Goal: Task Accomplishment & Management: Manage account settings

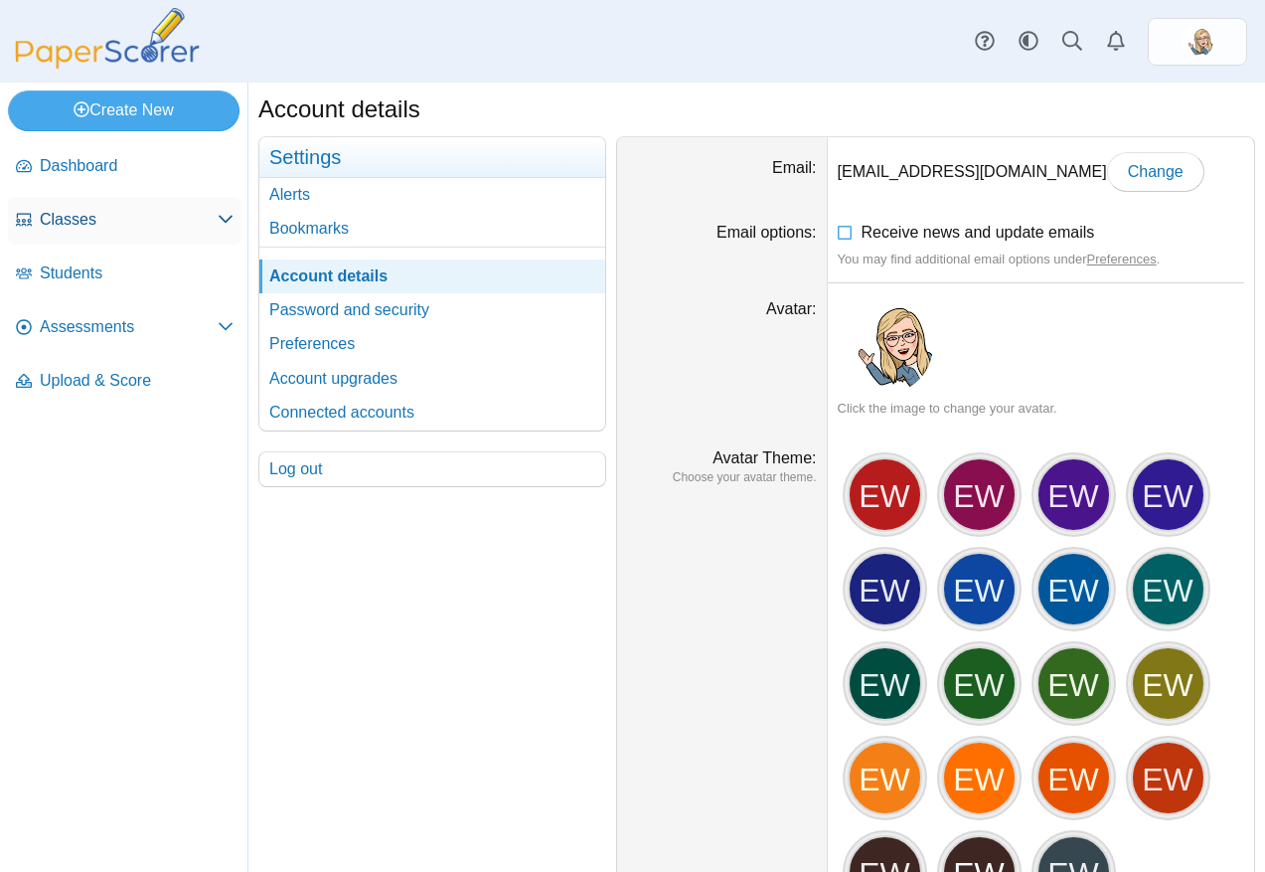
click at [116, 208] on link "Classes" at bounding box center [125, 221] width 234 height 48
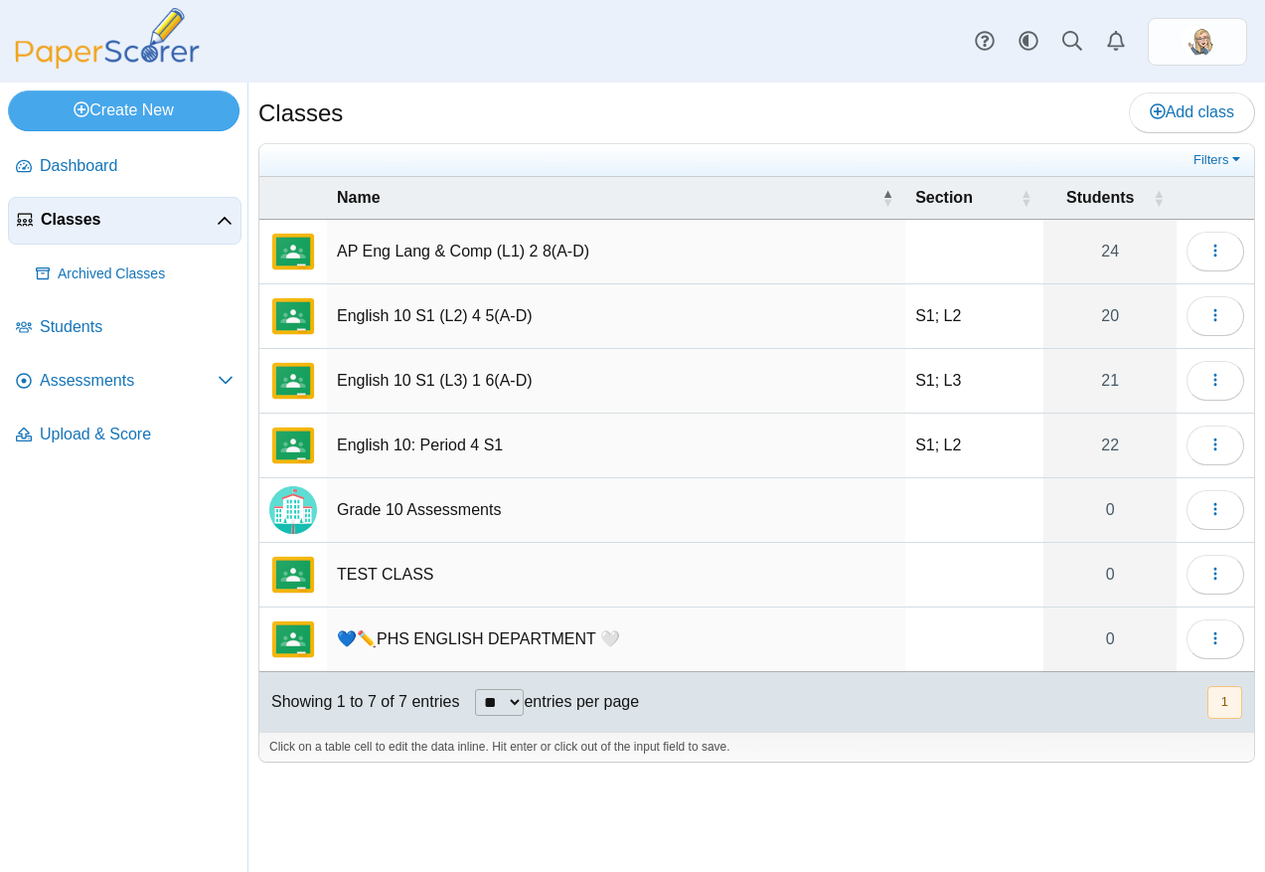
click at [1186, 301] on td "Loading…" at bounding box center [1216, 316] width 78 height 65
click at [1200, 305] on button "button" at bounding box center [1216, 316] width 58 height 40
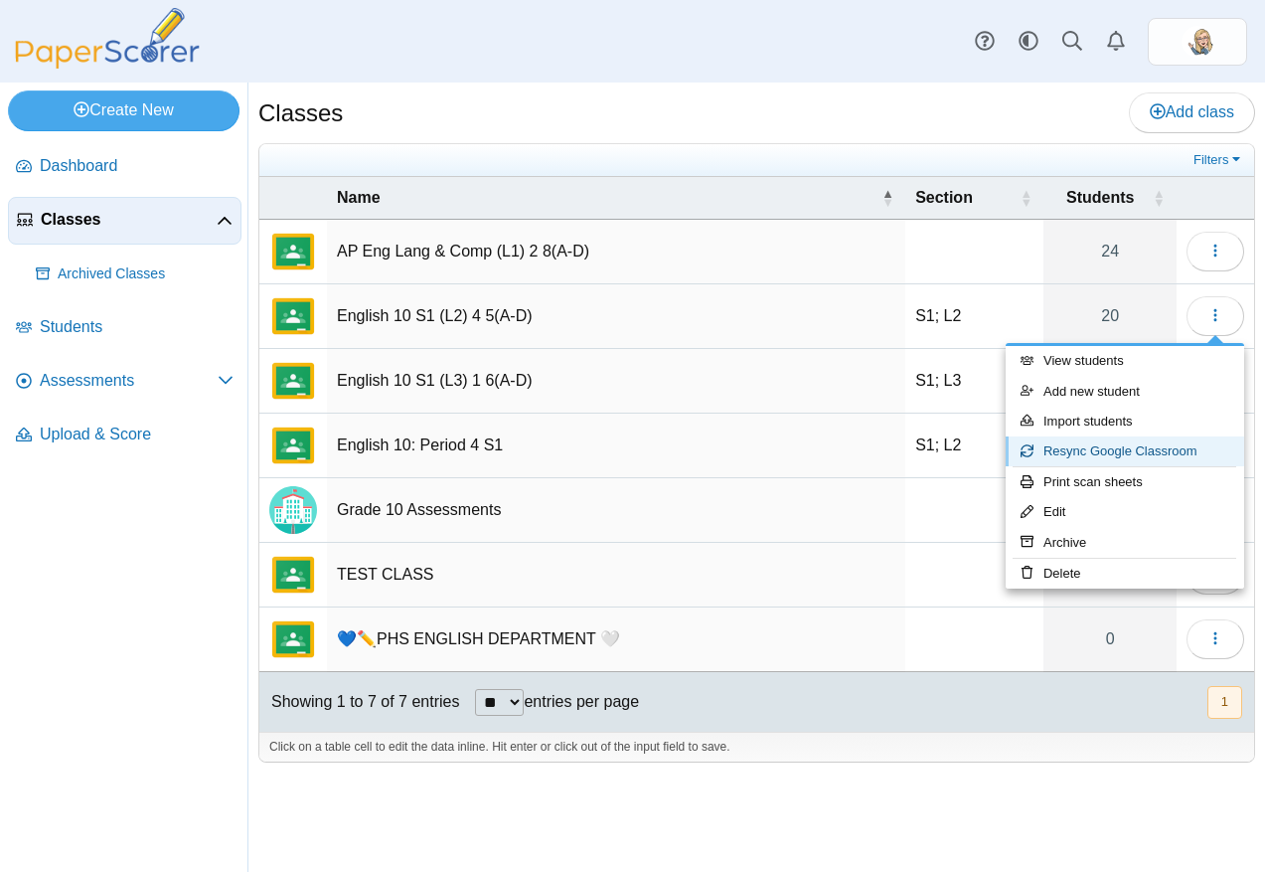
click at [1104, 445] on link "Resync Google Classroom" at bounding box center [1125, 451] width 239 height 30
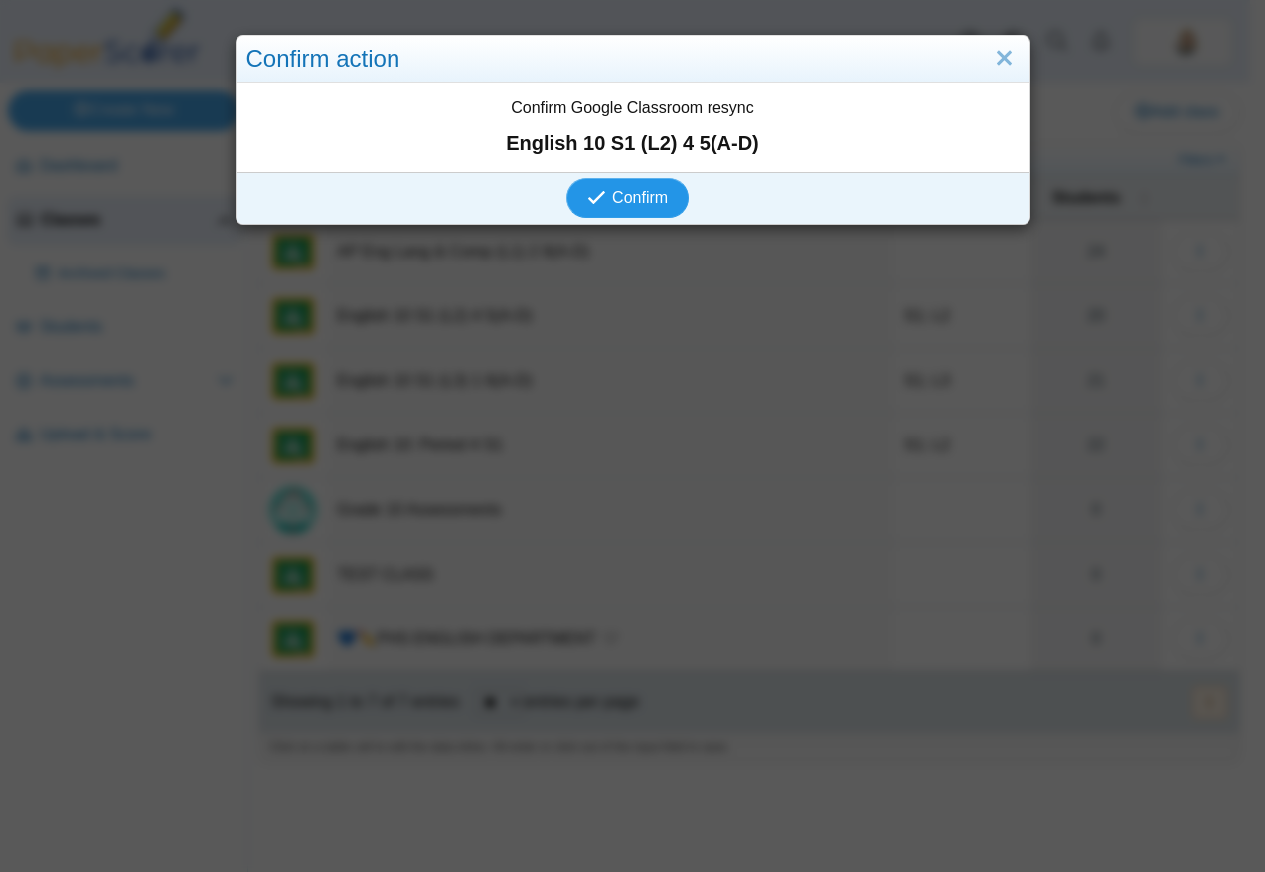
click at [629, 206] on span "Confirm" at bounding box center [640, 197] width 56 height 17
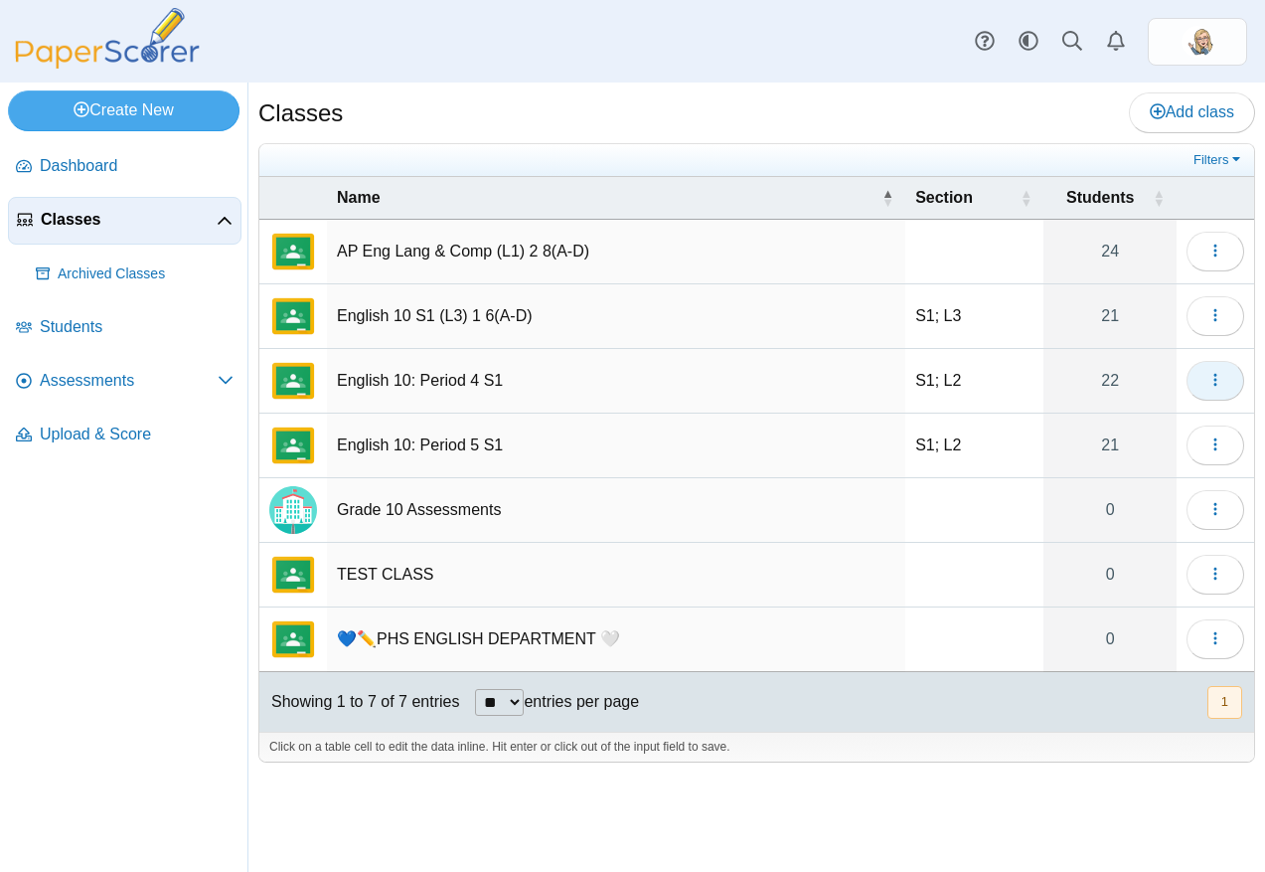
click at [1216, 375] on use "button" at bounding box center [1215, 380] width 3 height 13
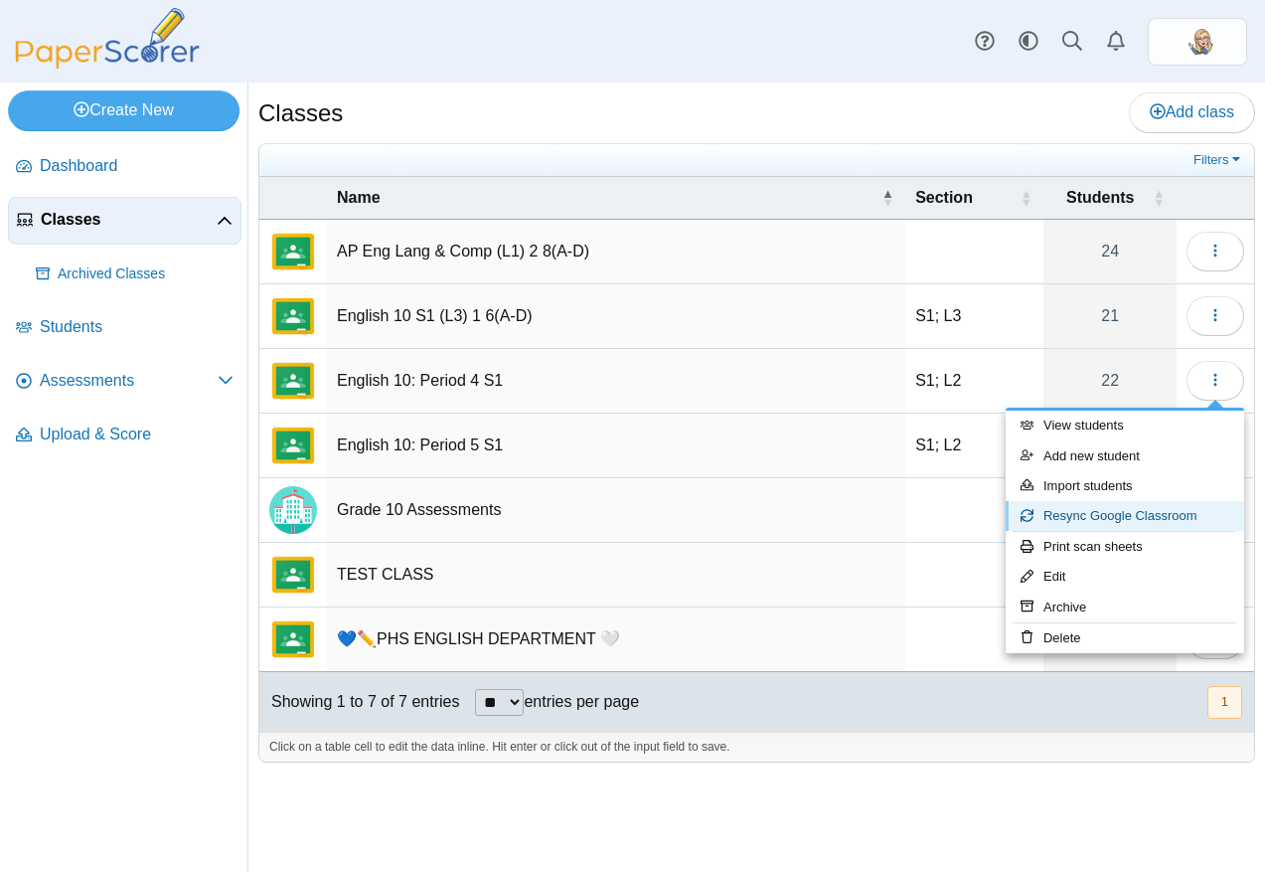
click at [1092, 519] on link "Resync Google Classroom" at bounding box center [1125, 516] width 239 height 30
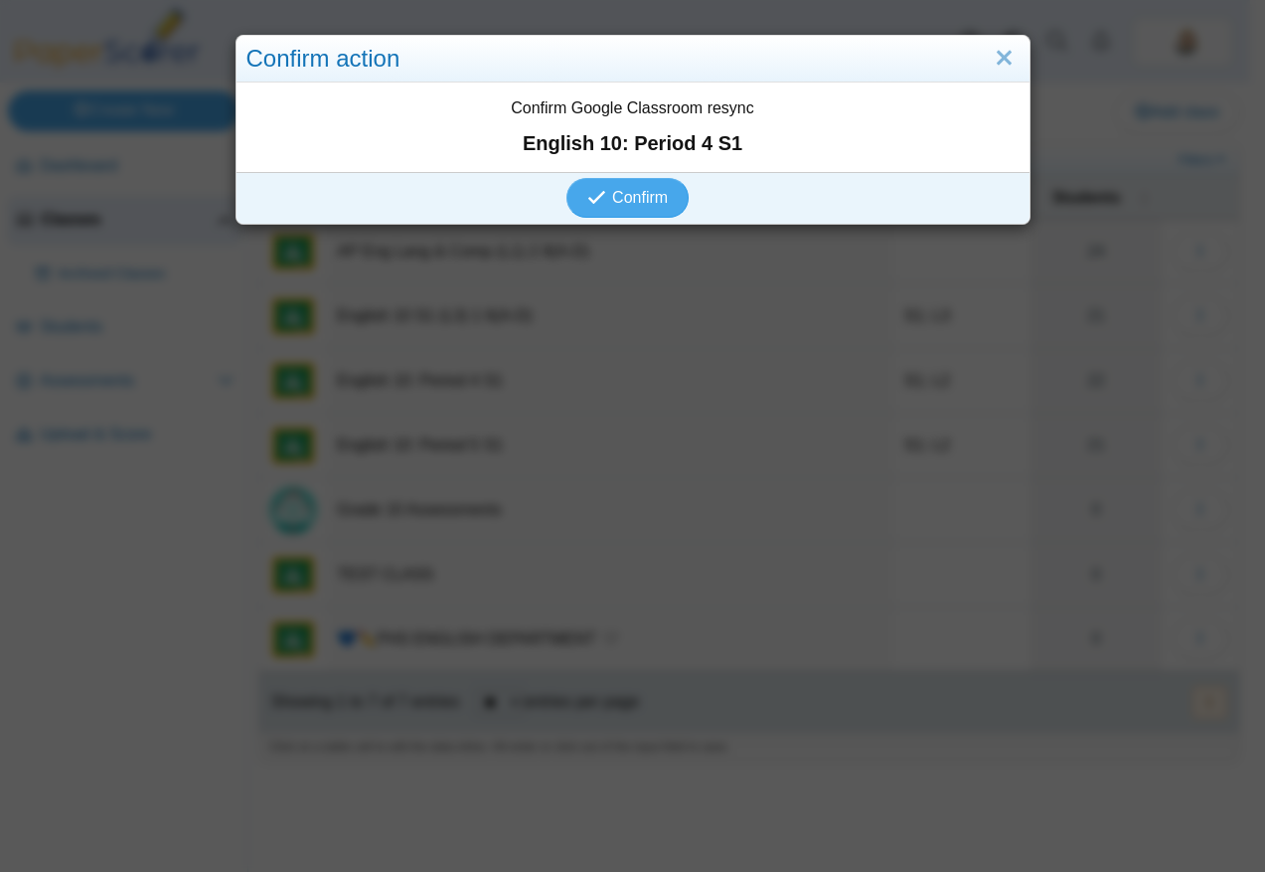
click at [631, 162] on div "Confirm Google Classroom resync English 10: Period 4 S1" at bounding box center [633, 126] width 793 height 89
click at [634, 191] on span "Confirm" at bounding box center [640, 197] width 56 height 17
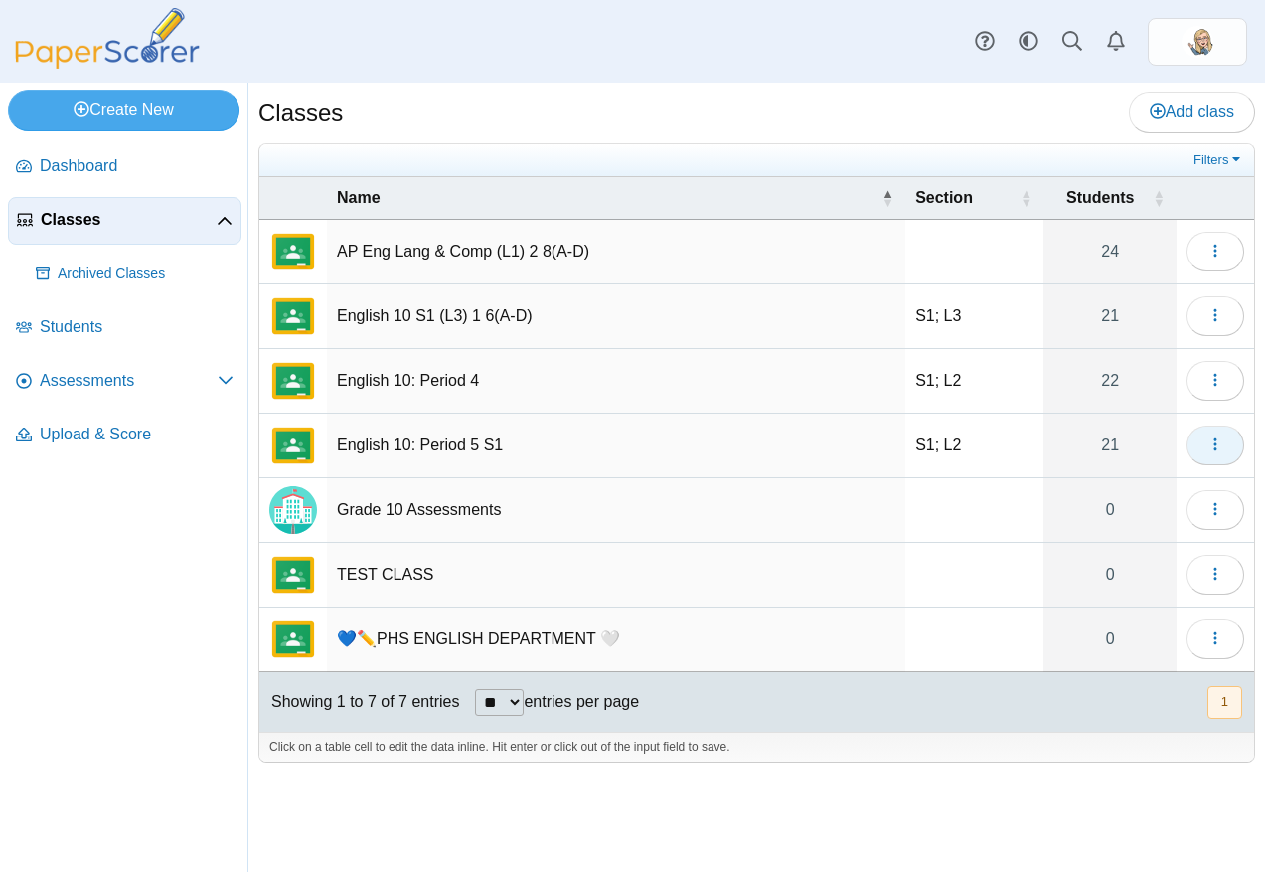
click at [1211, 439] on icon "button" at bounding box center [1216, 444] width 16 height 16
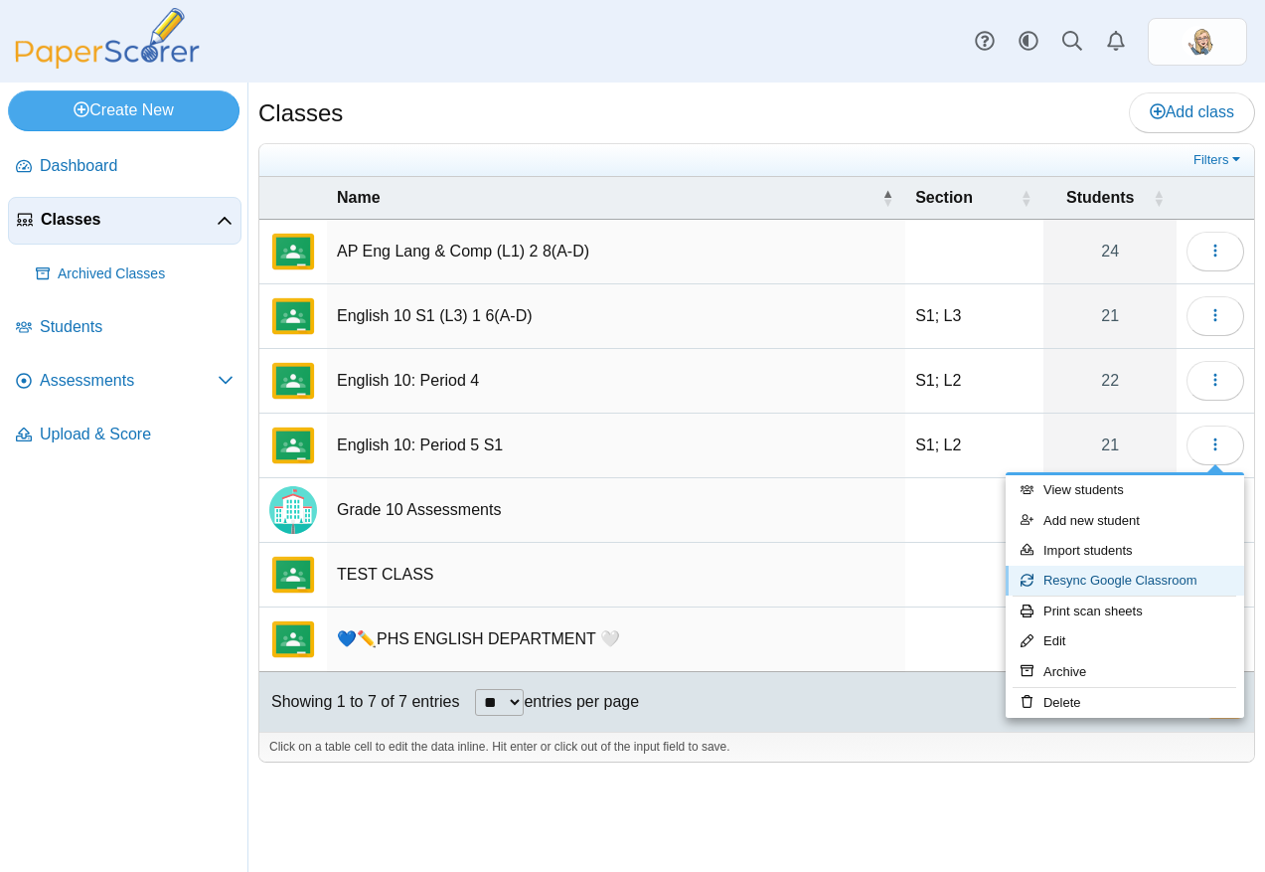
click at [1107, 584] on link "Resync Google Classroom" at bounding box center [1125, 581] width 239 height 30
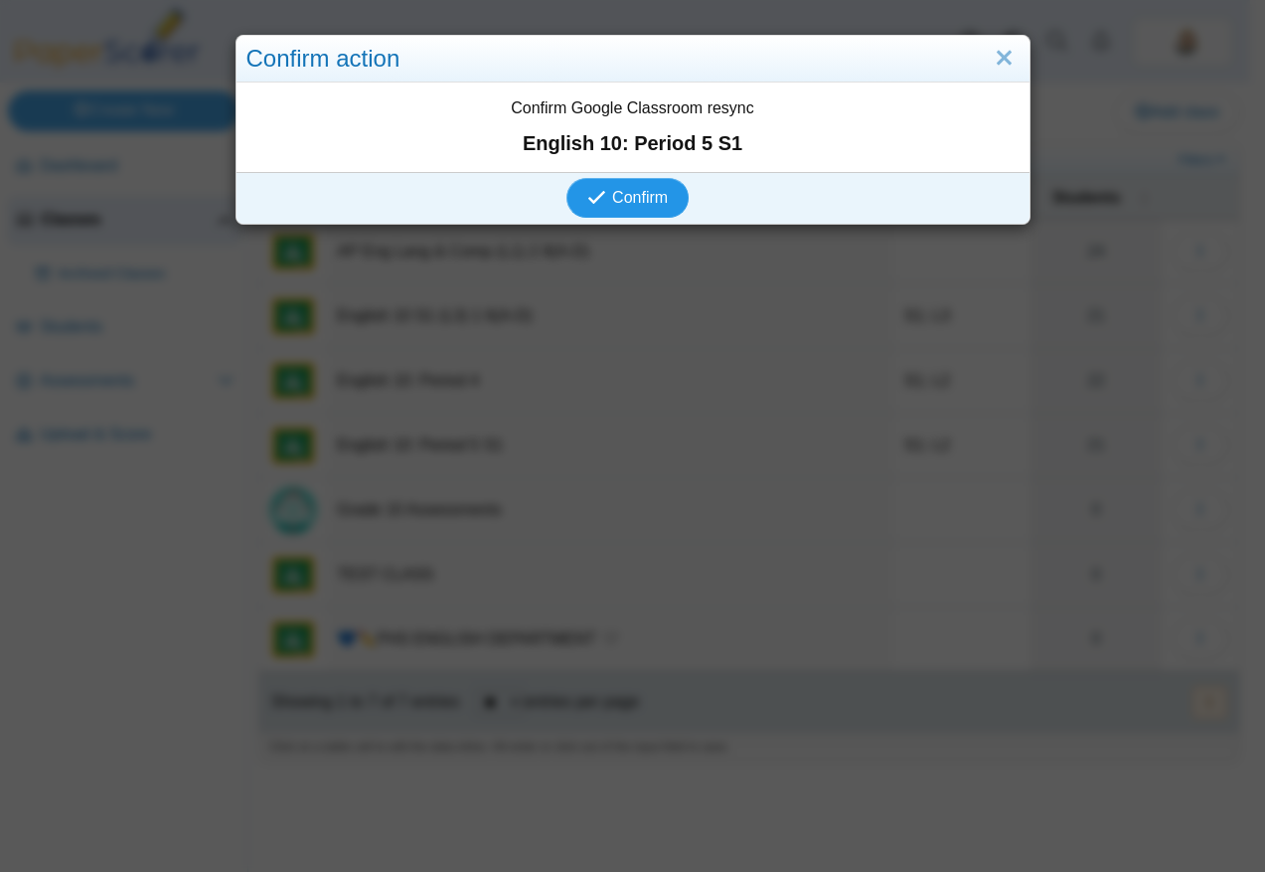
click at [616, 196] on span "Confirm" at bounding box center [640, 197] width 56 height 17
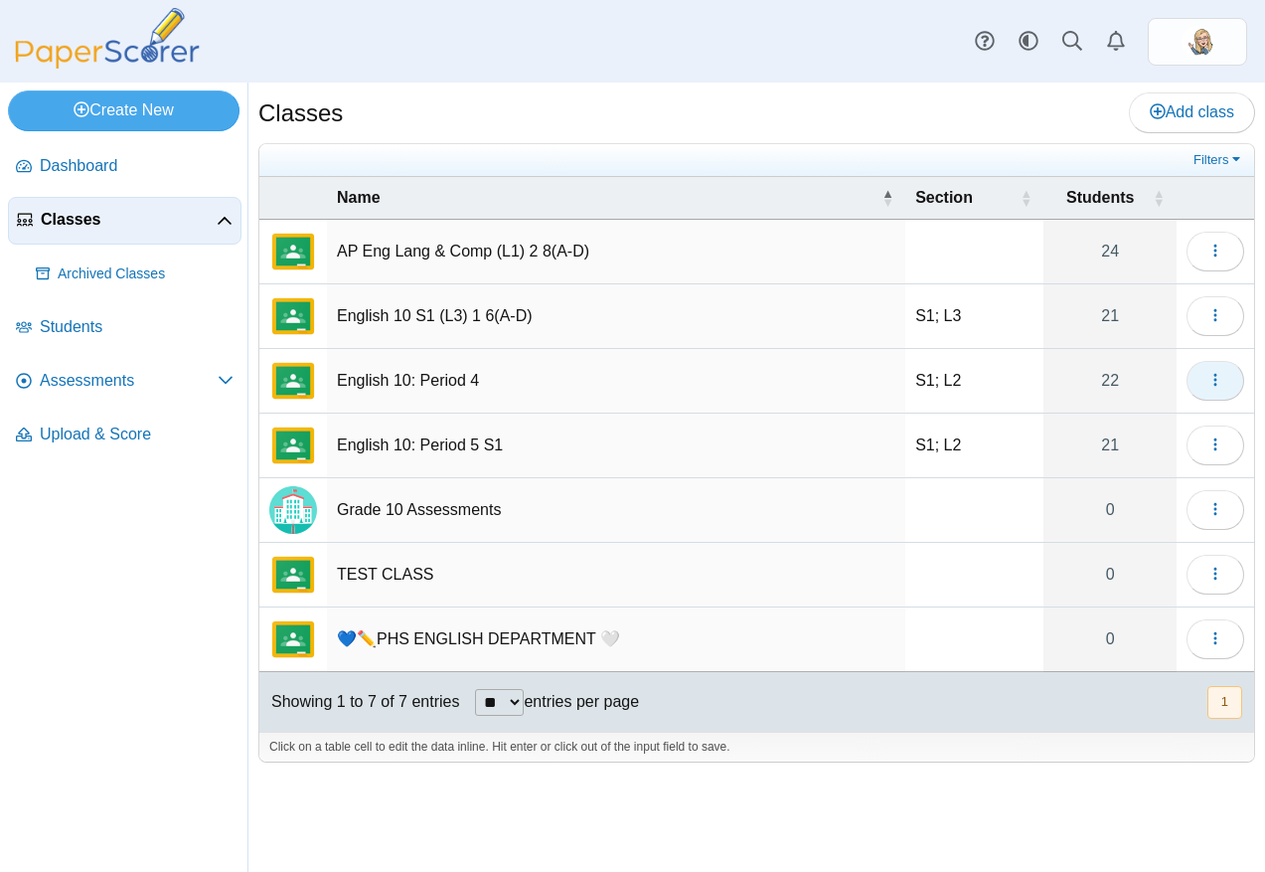
click at [1224, 370] on button "button" at bounding box center [1216, 381] width 58 height 40
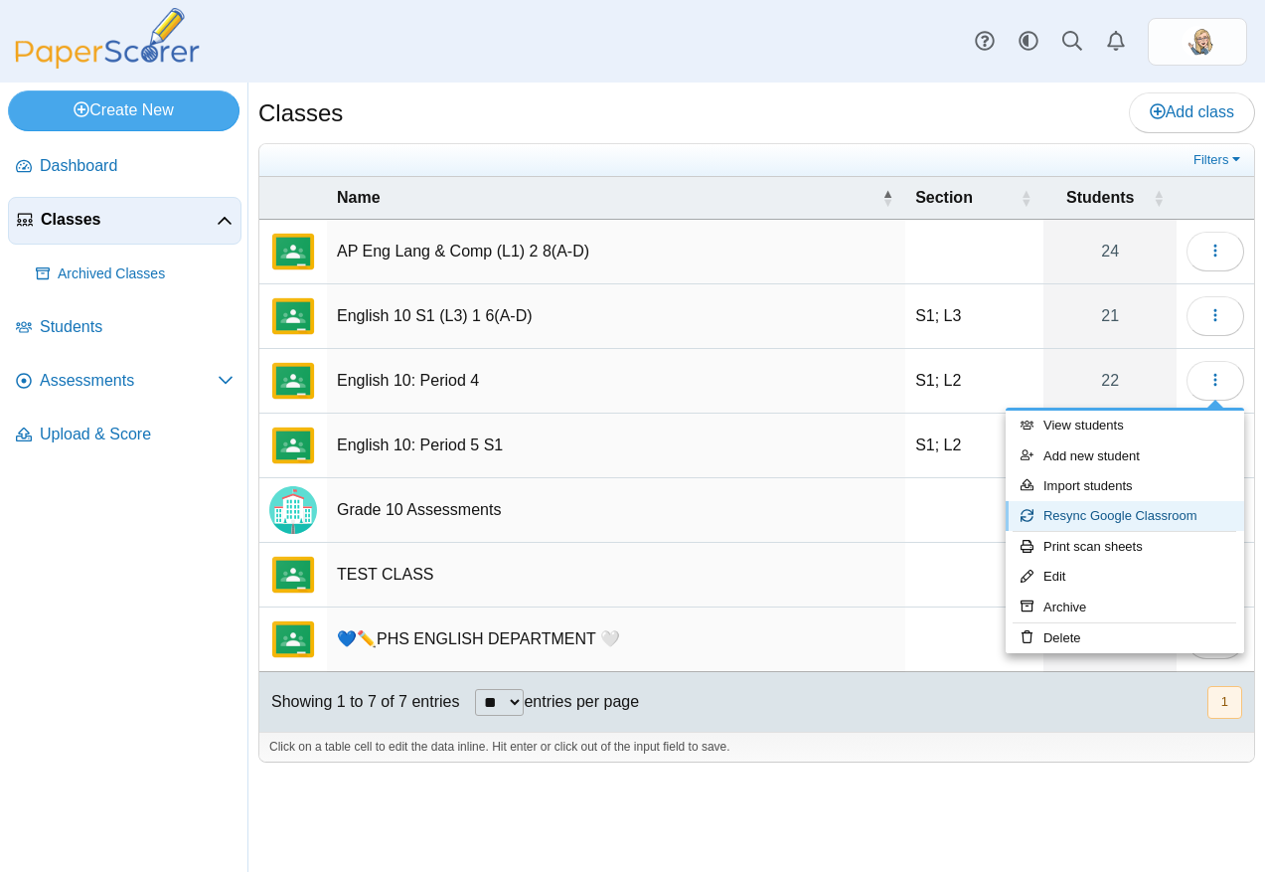
click at [1104, 516] on link "Resync Google Classroom" at bounding box center [1125, 516] width 239 height 30
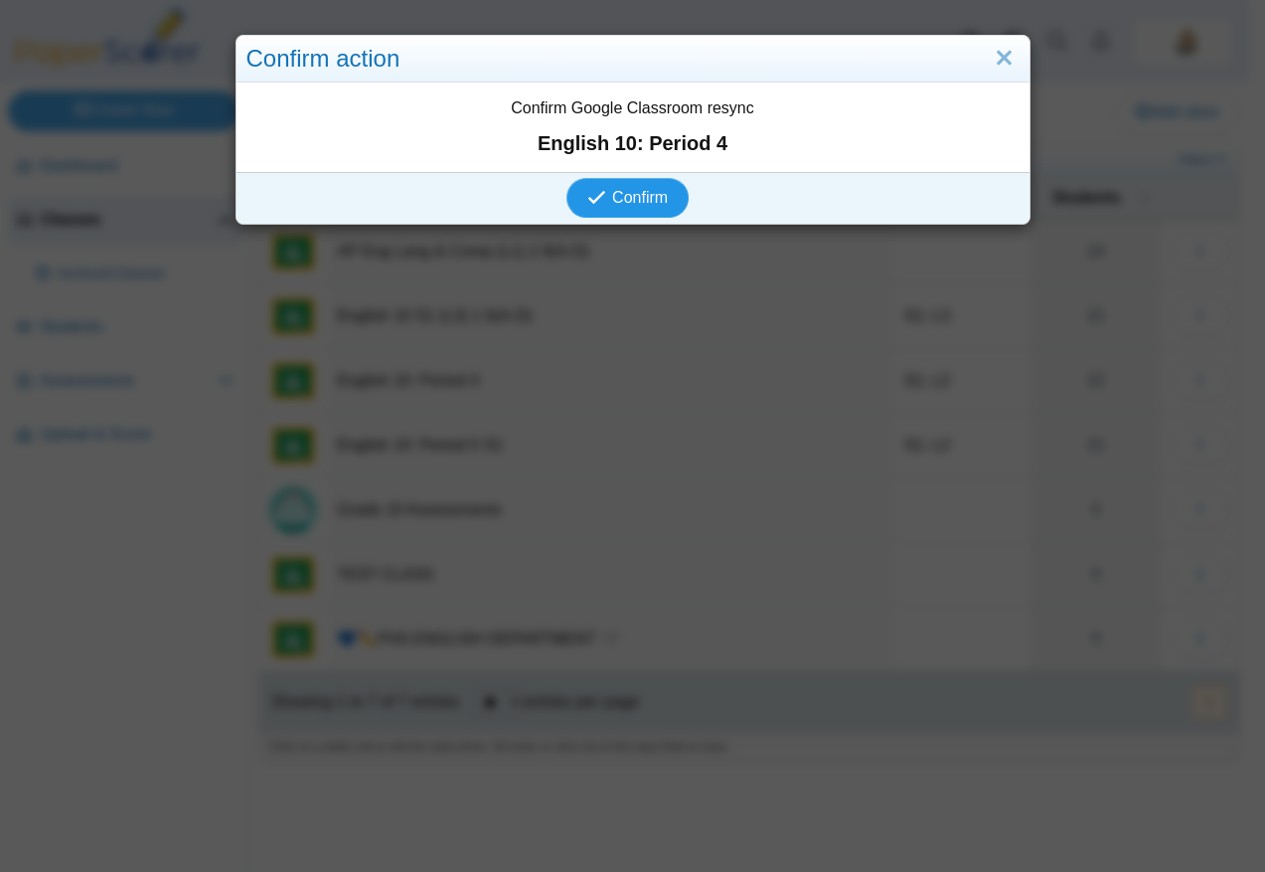
click at [594, 196] on use "submit" at bounding box center [596, 197] width 17 height 13
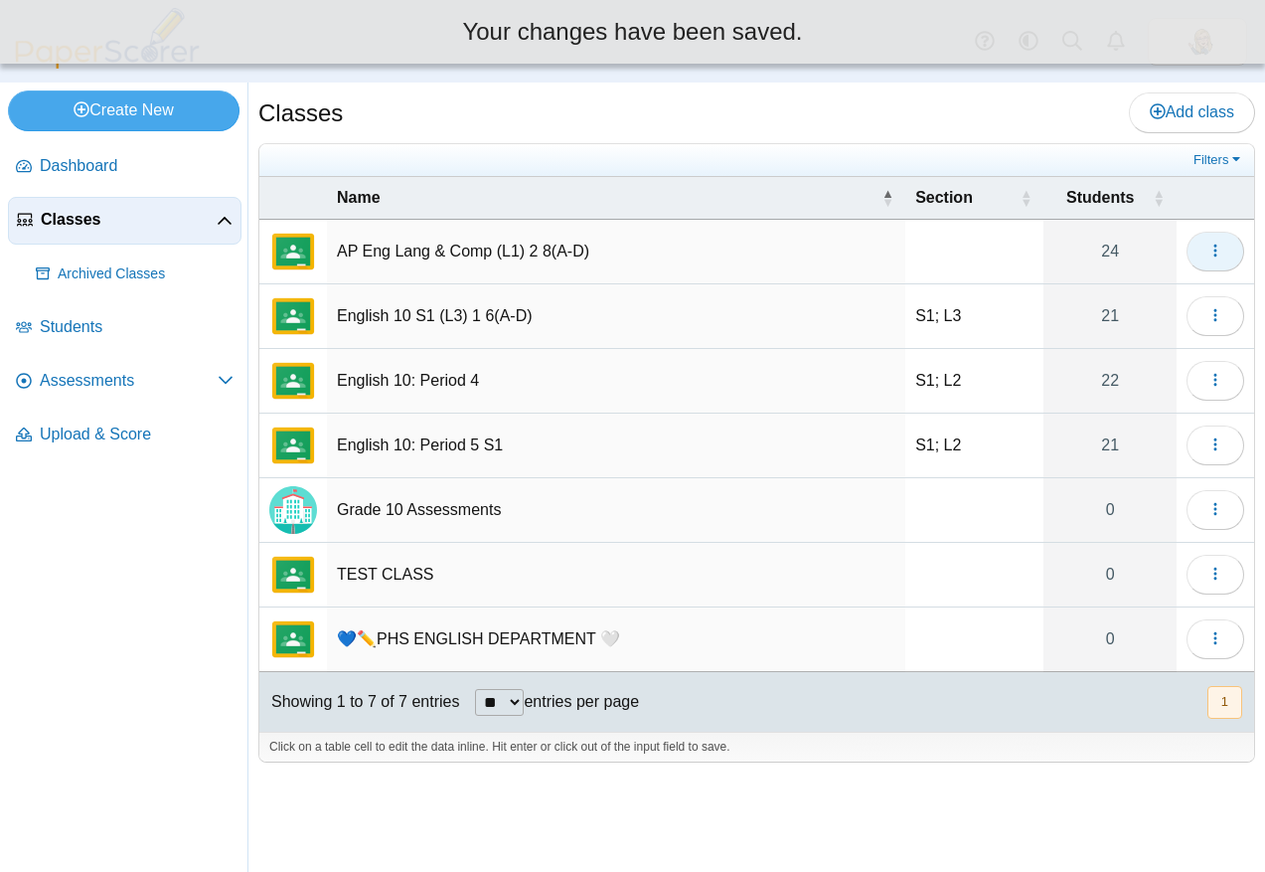
click at [1232, 262] on button "button" at bounding box center [1216, 252] width 58 height 40
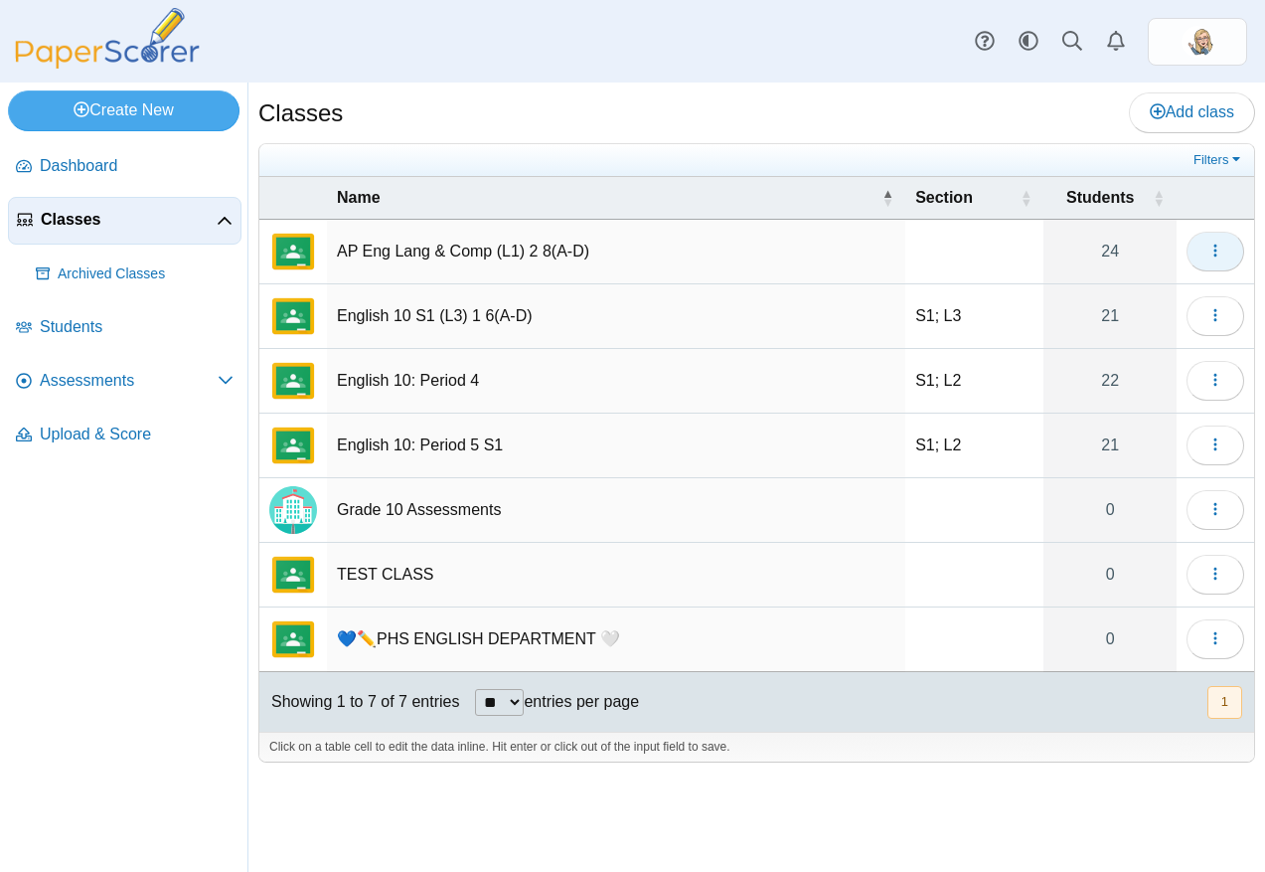
click at [1206, 263] on button "button" at bounding box center [1216, 252] width 58 height 40
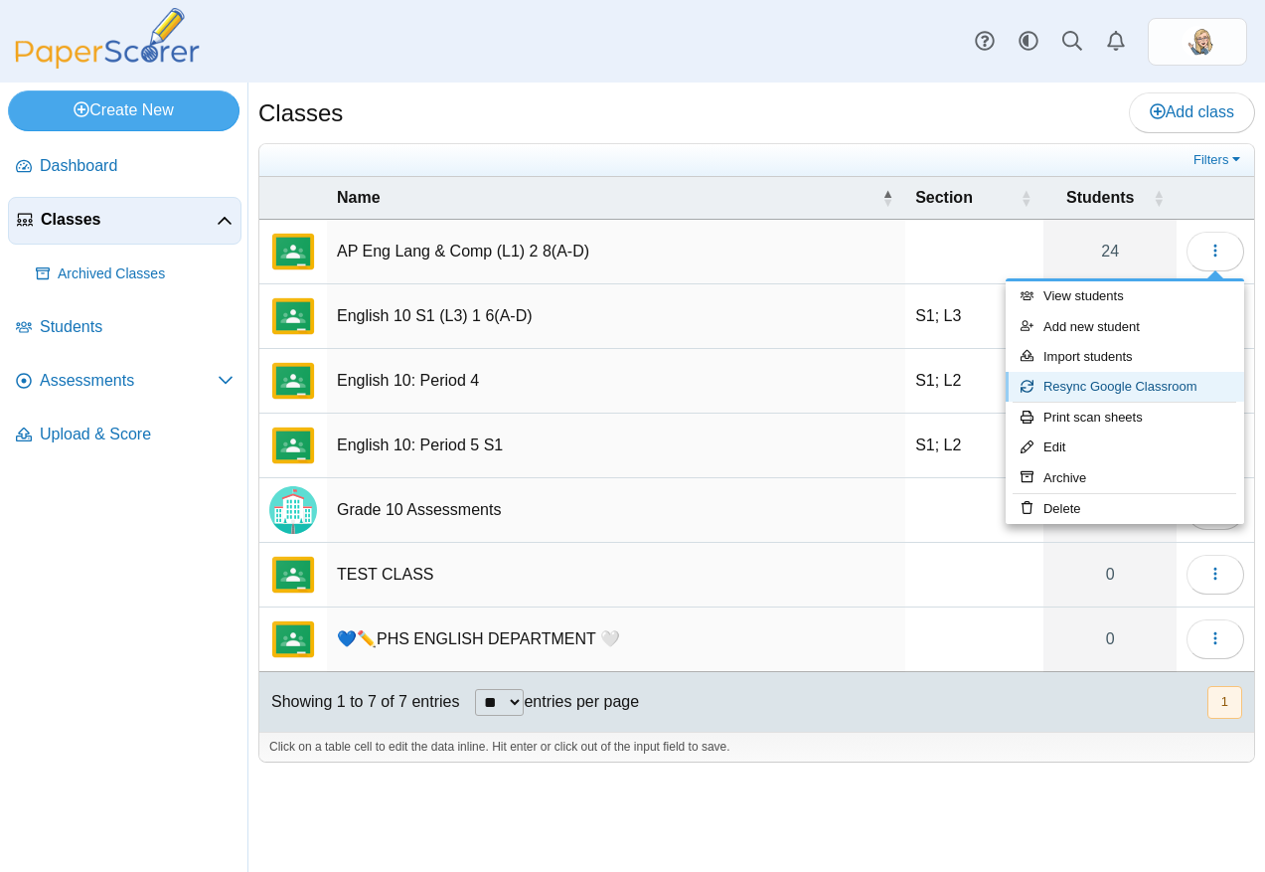
click at [1081, 390] on link "Resync Google Classroom" at bounding box center [1125, 387] width 239 height 30
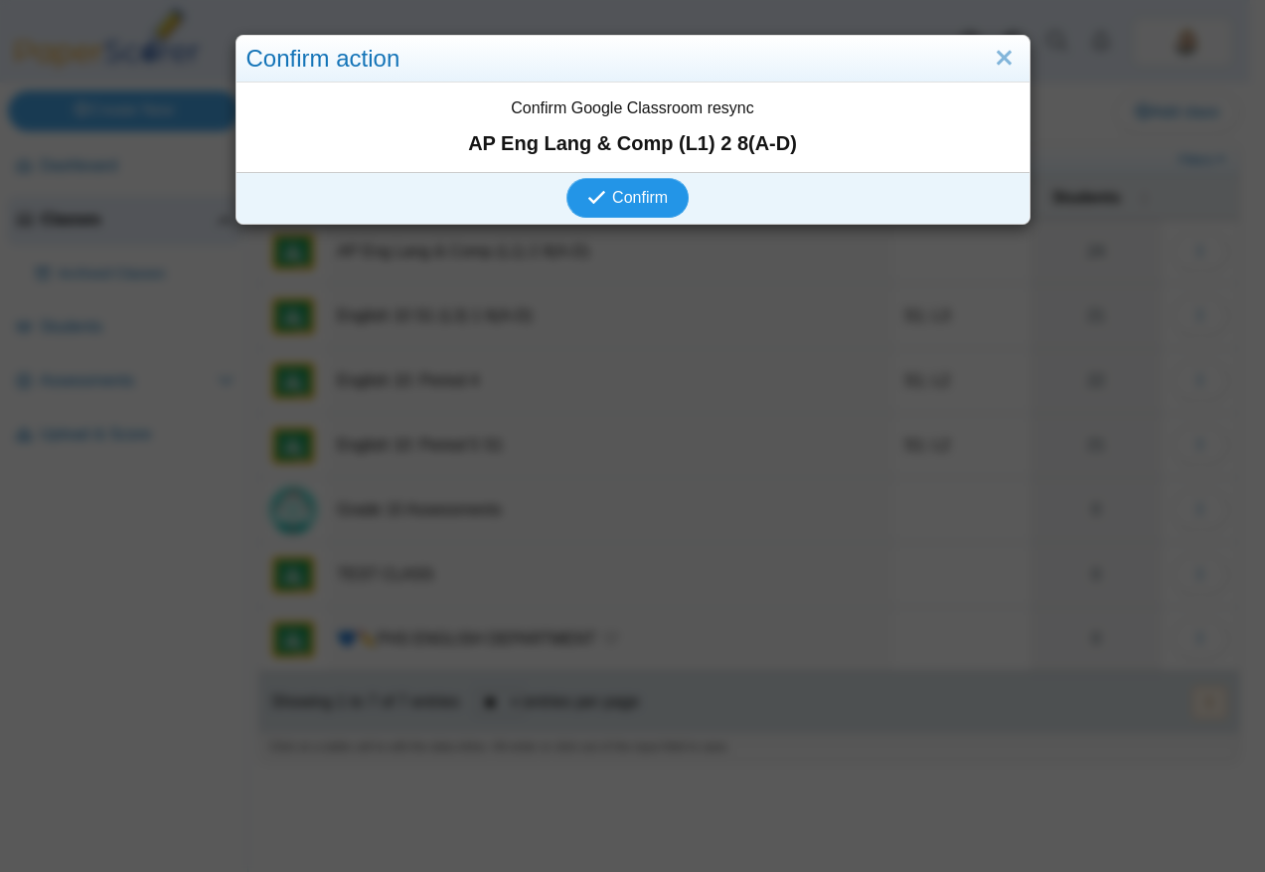
click at [619, 200] on span "Confirm" at bounding box center [640, 197] width 56 height 17
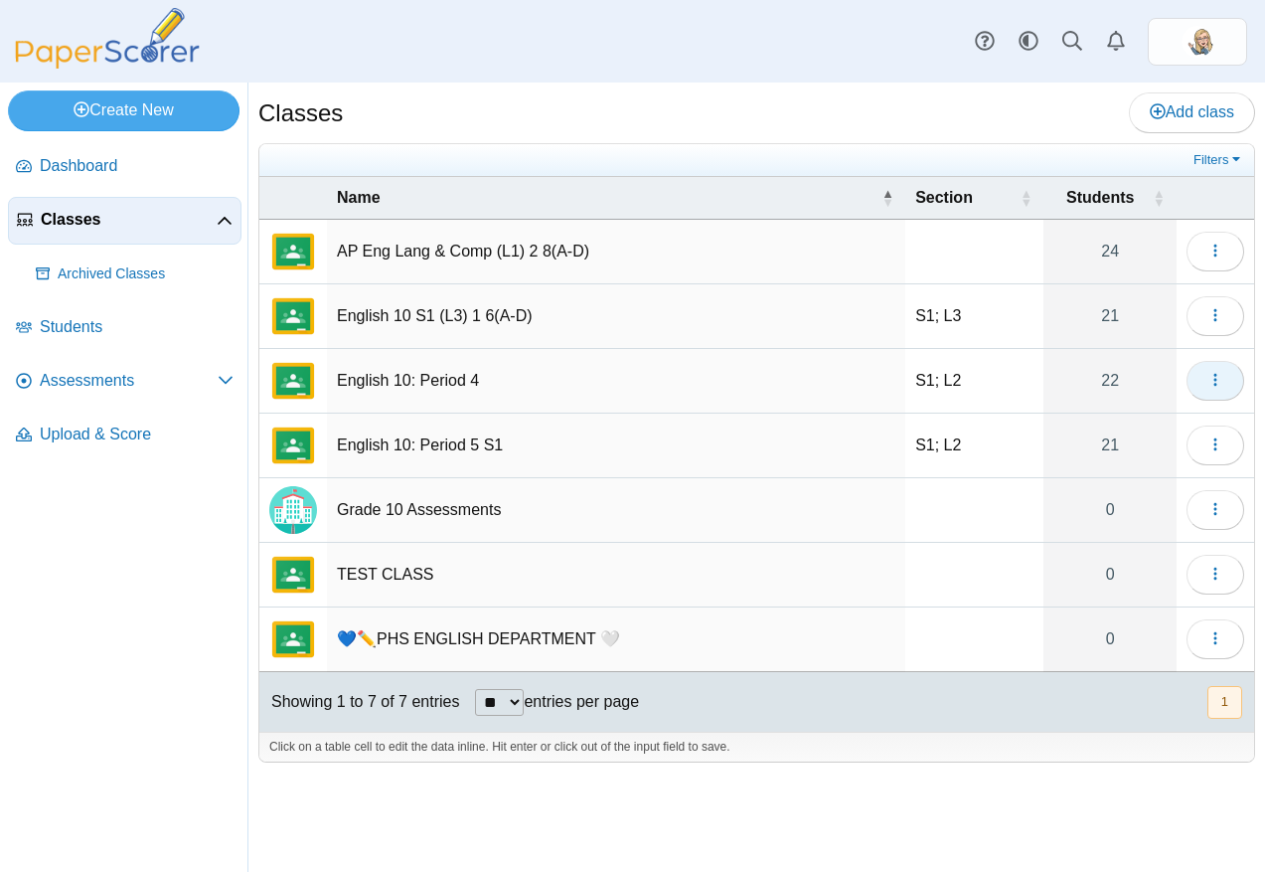
click at [1213, 375] on icon "button" at bounding box center [1216, 380] width 16 height 16
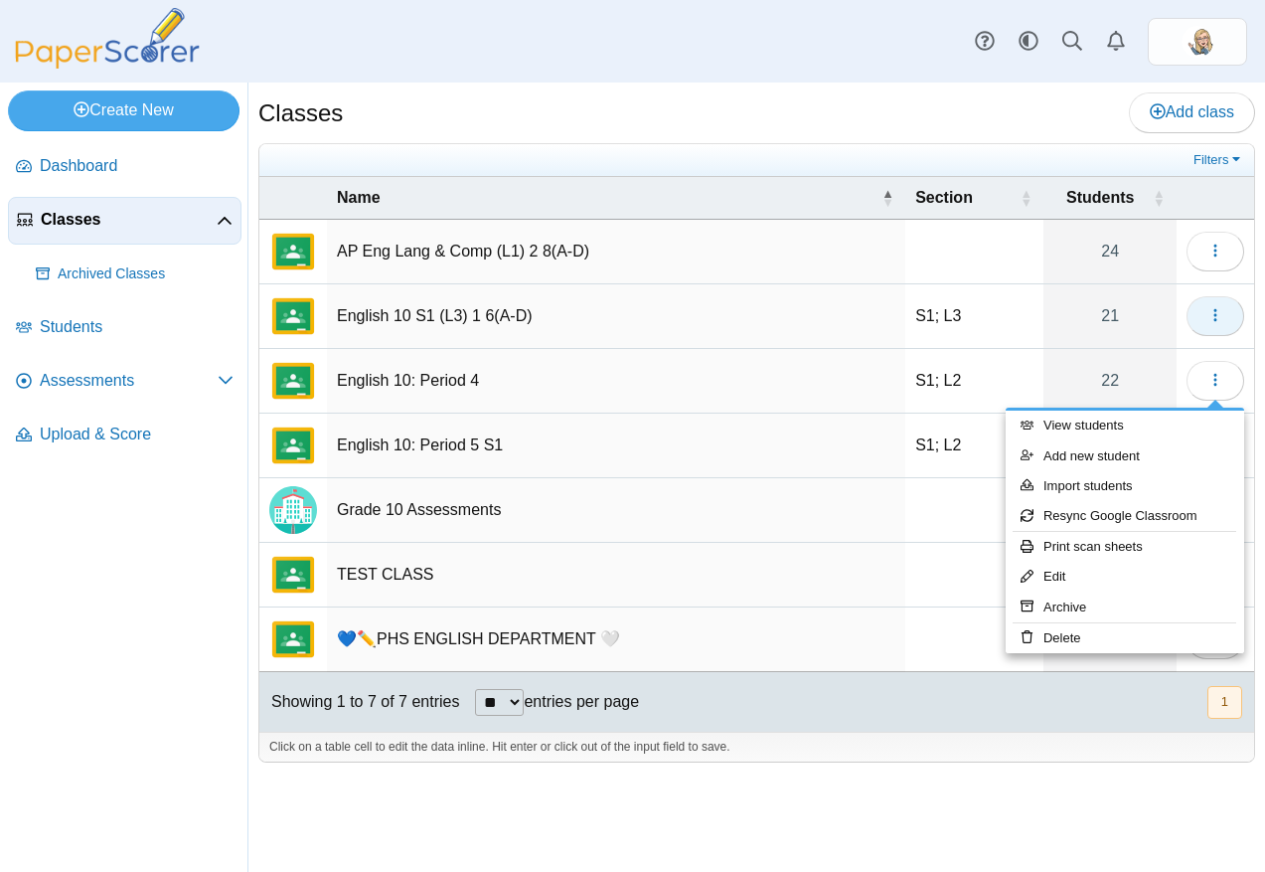
click at [1225, 318] on button "button" at bounding box center [1216, 316] width 58 height 40
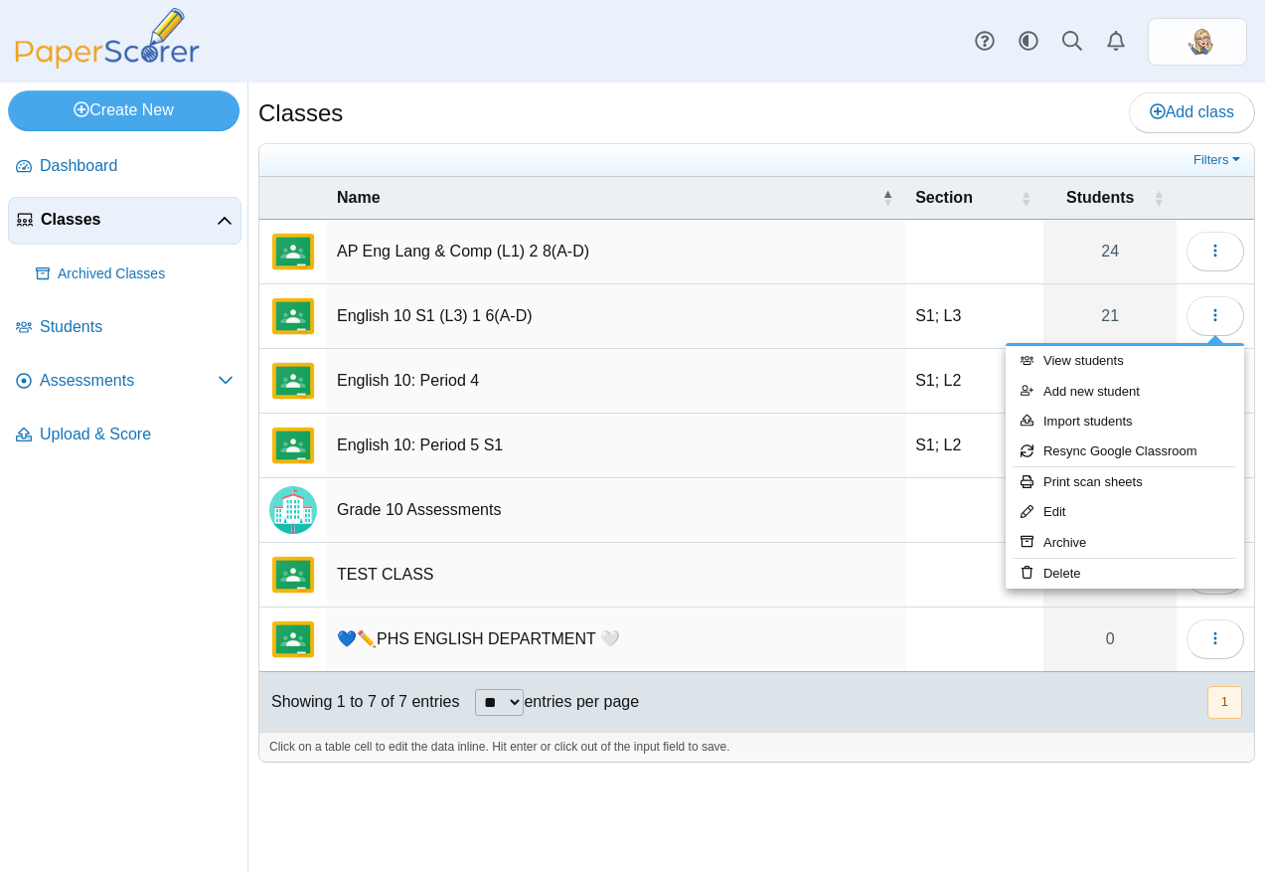
click at [924, 566] on td at bounding box center [974, 575] width 138 height 65
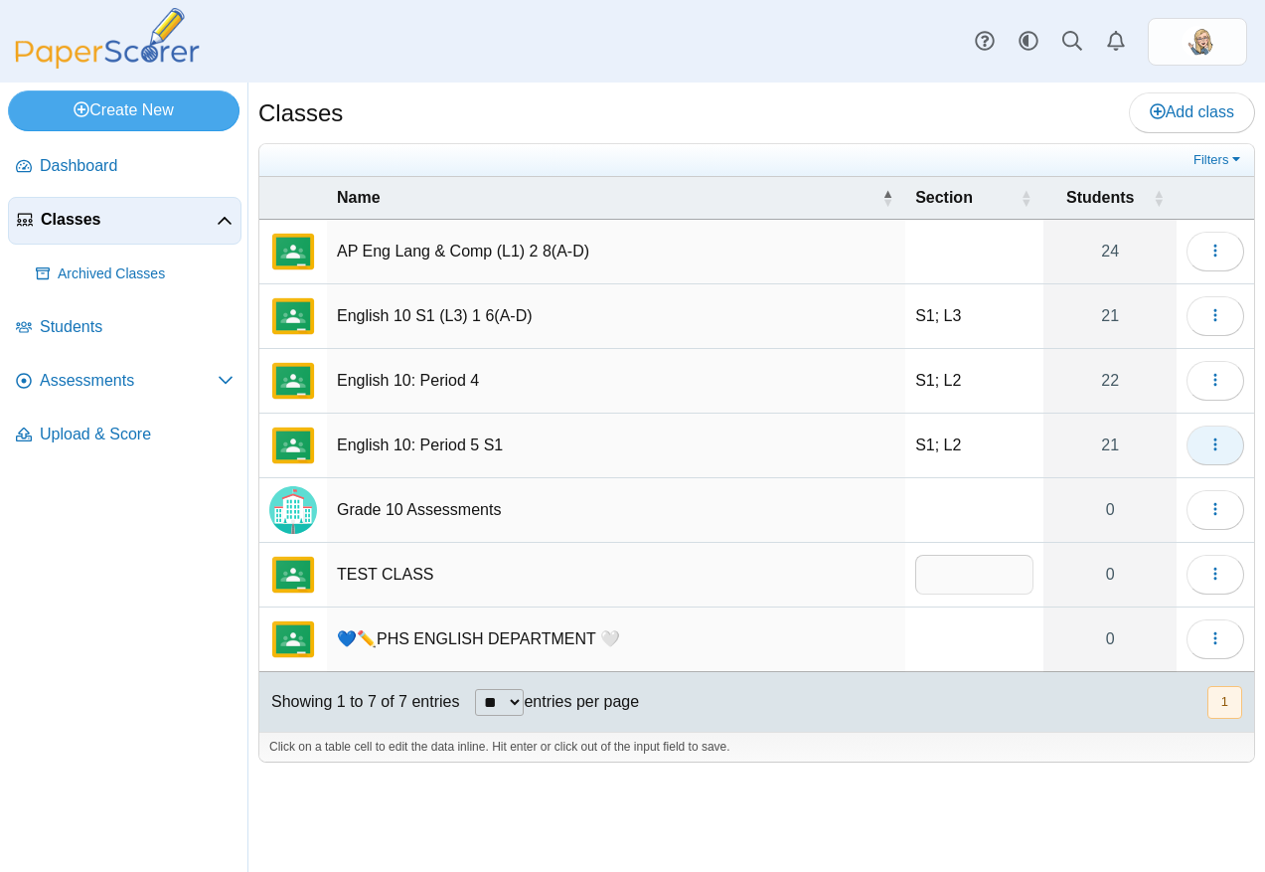
click at [1189, 443] on button "button" at bounding box center [1216, 445] width 58 height 40
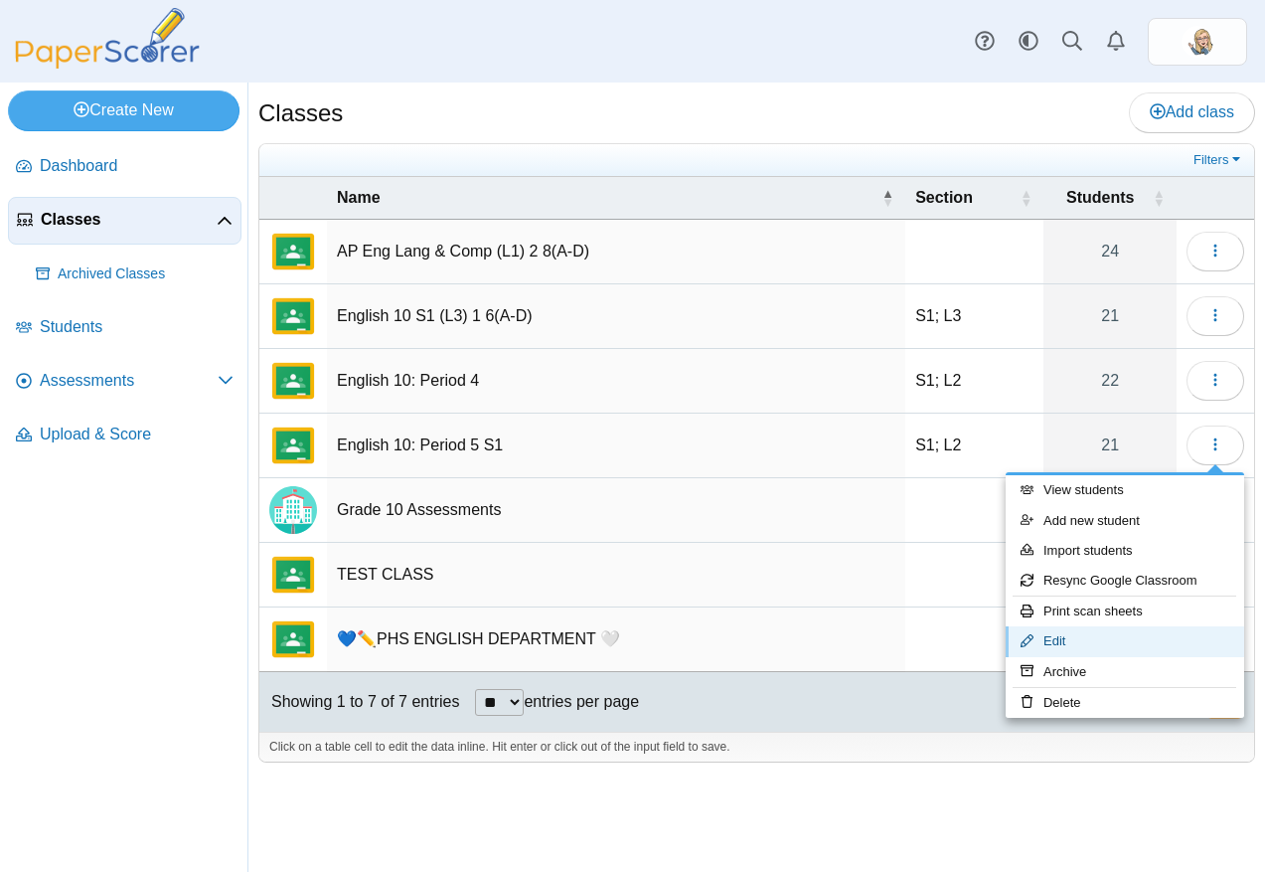
click at [1115, 642] on link "Edit" at bounding box center [1125, 641] width 239 height 30
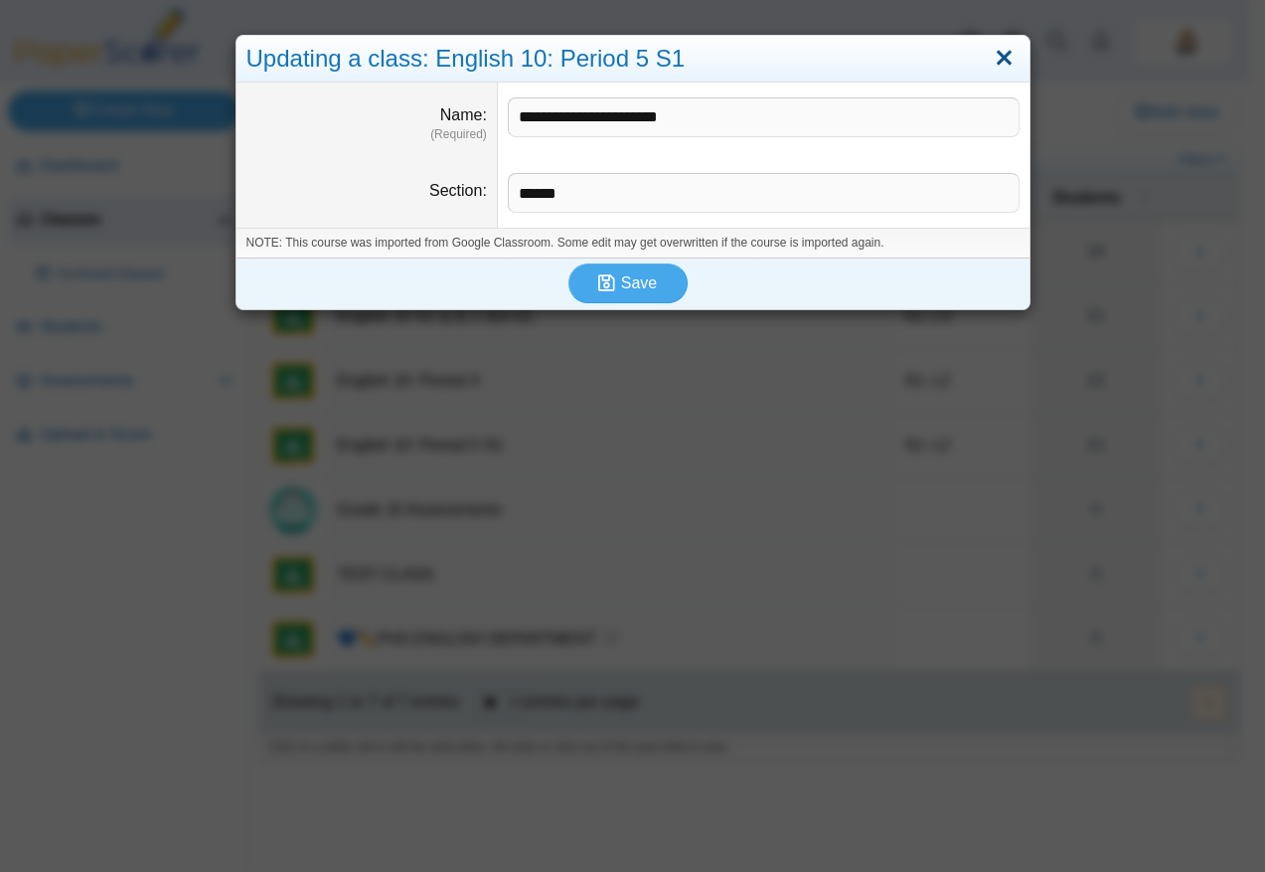
click at [1007, 59] on link "Close" at bounding box center [1004, 59] width 31 height 34
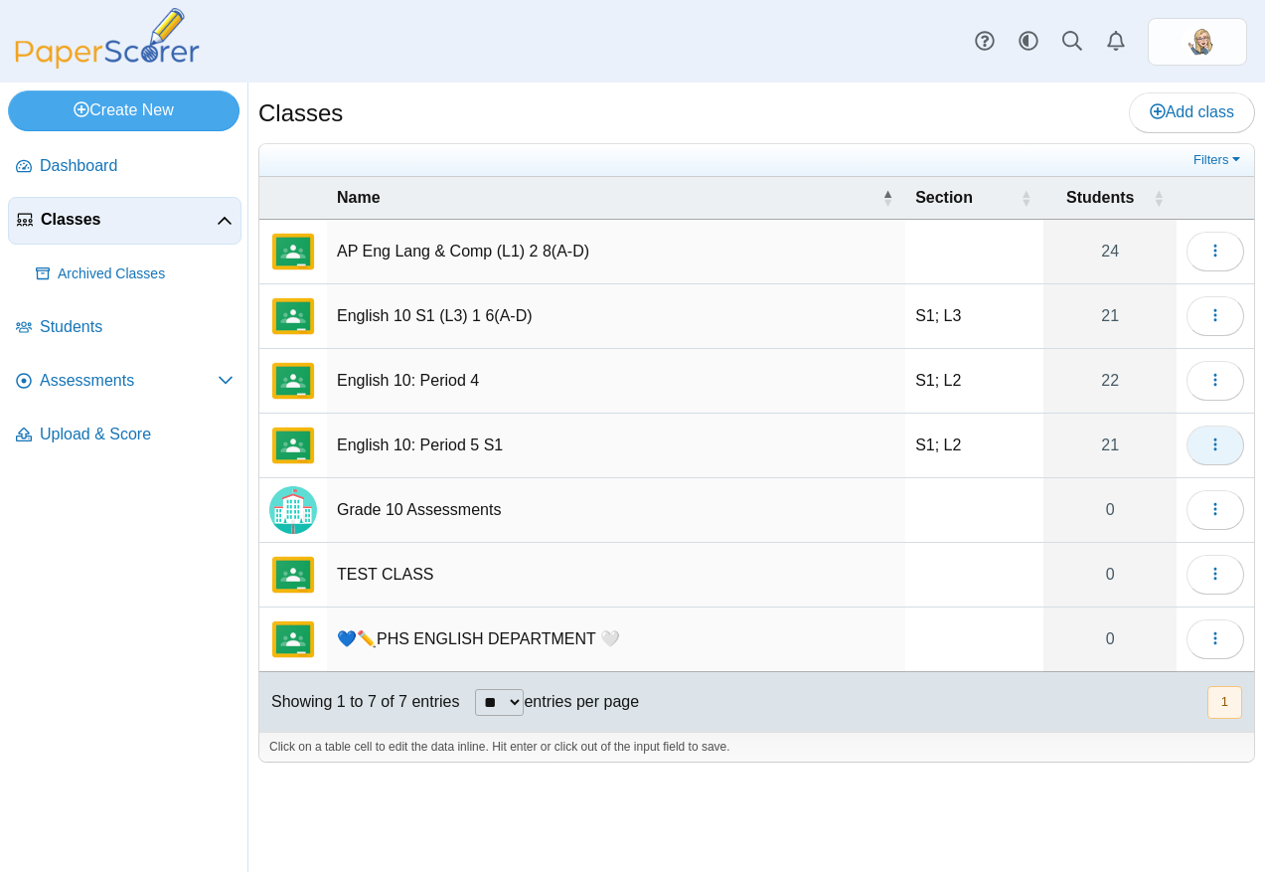
click at [1208, 445] on icon "button" at bounding box center [1216, 444] width 16 height 16
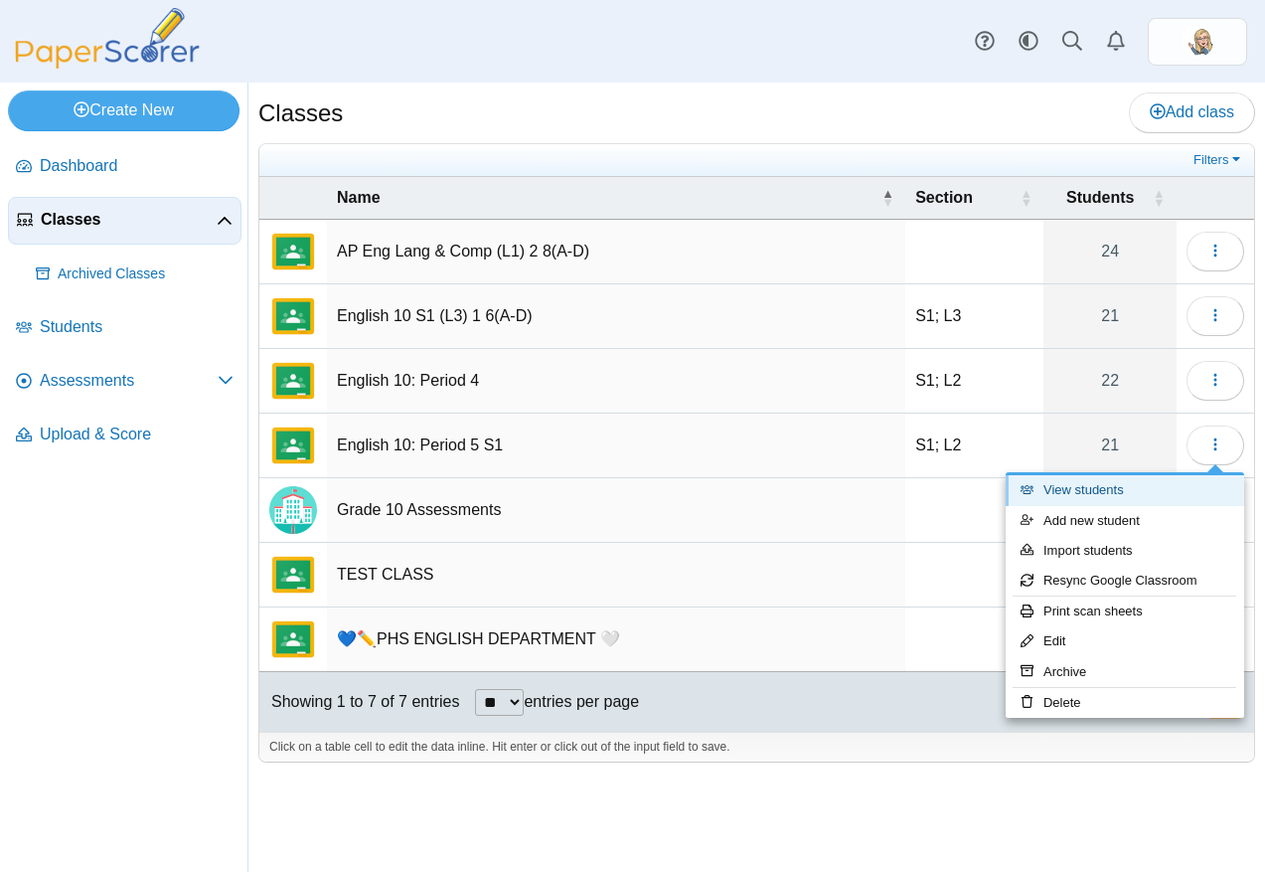
click at [1157, 502] on link "View students" at bounding box center [1125, 490] width 239 height 30
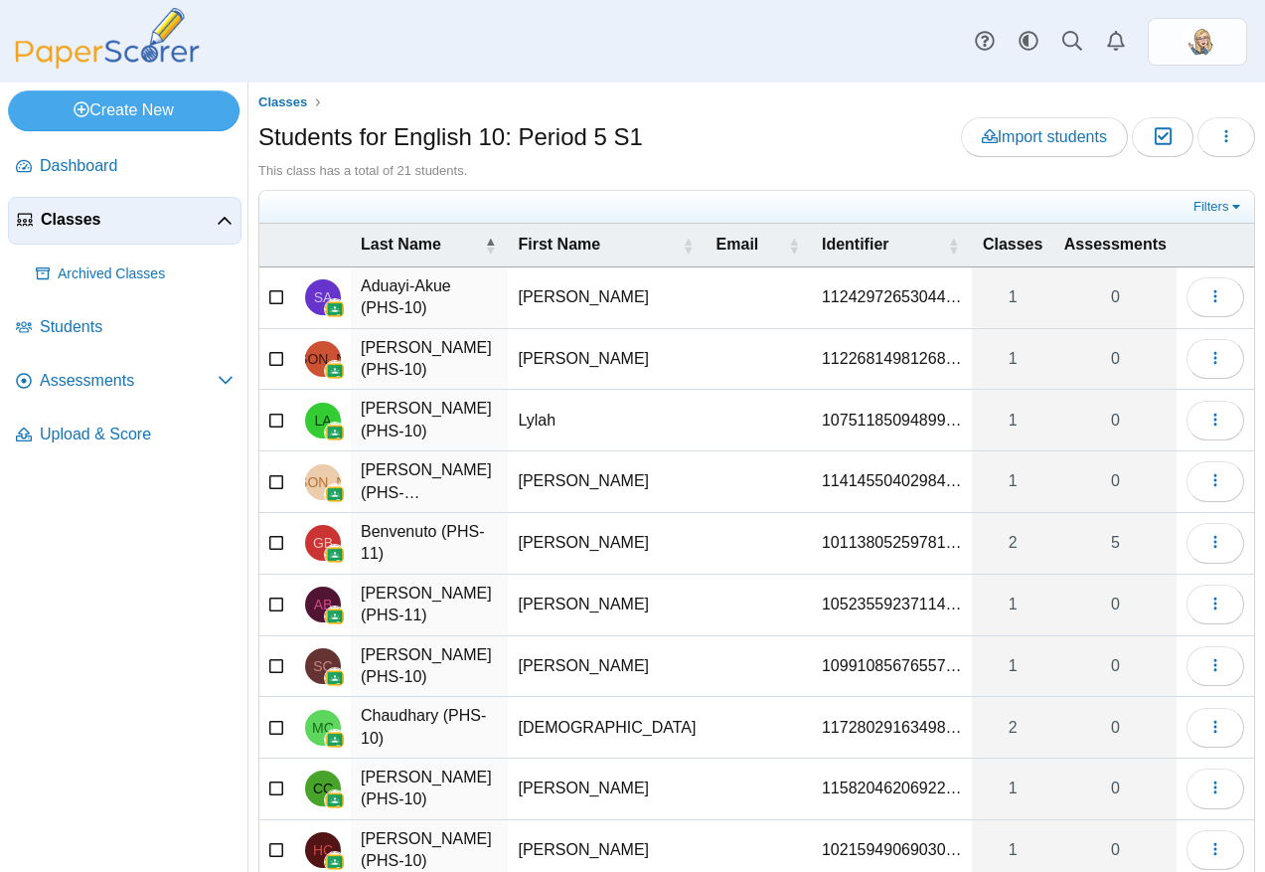
scroll to position [4, 0]
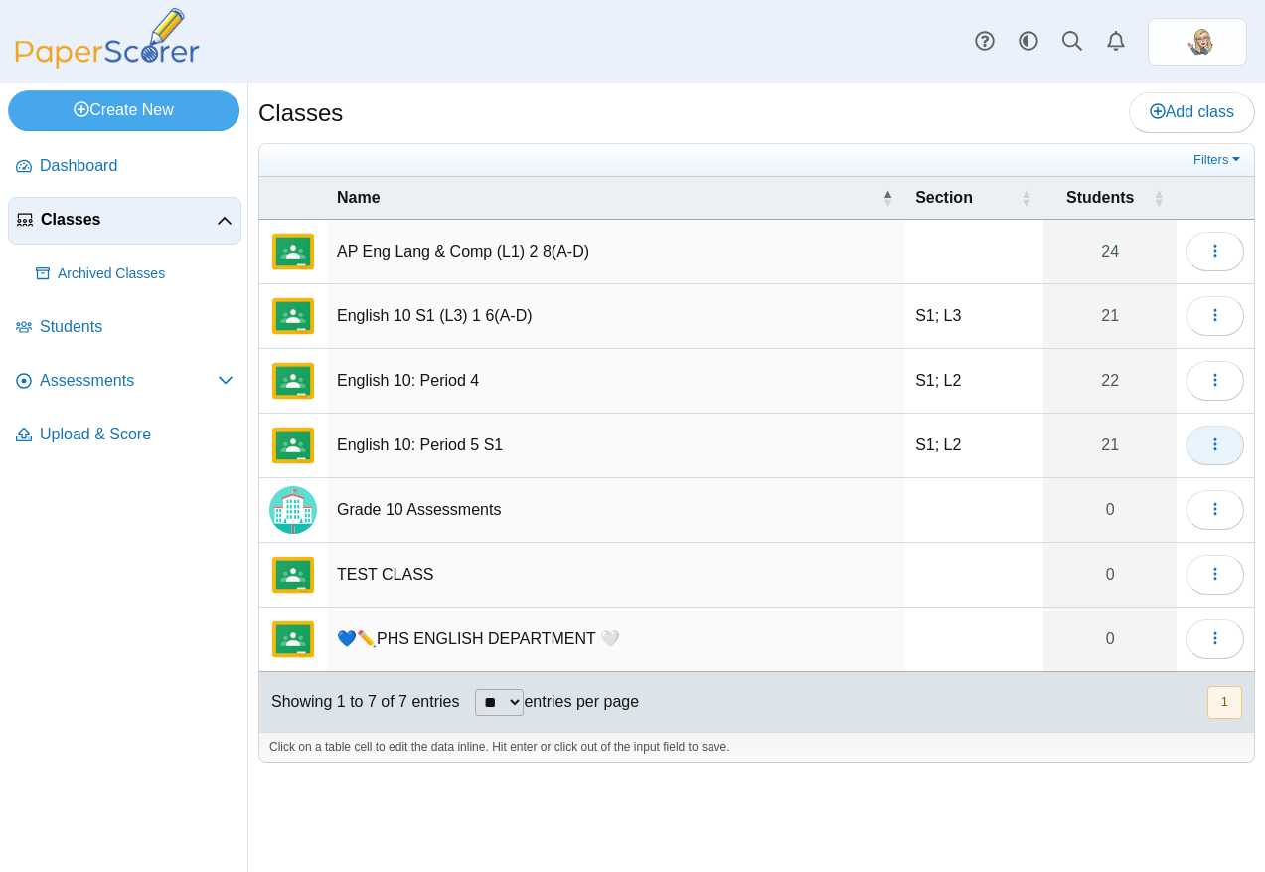
click at [1225, 454] on button "button" at bounding box center [1216, 445] width 58 height 40
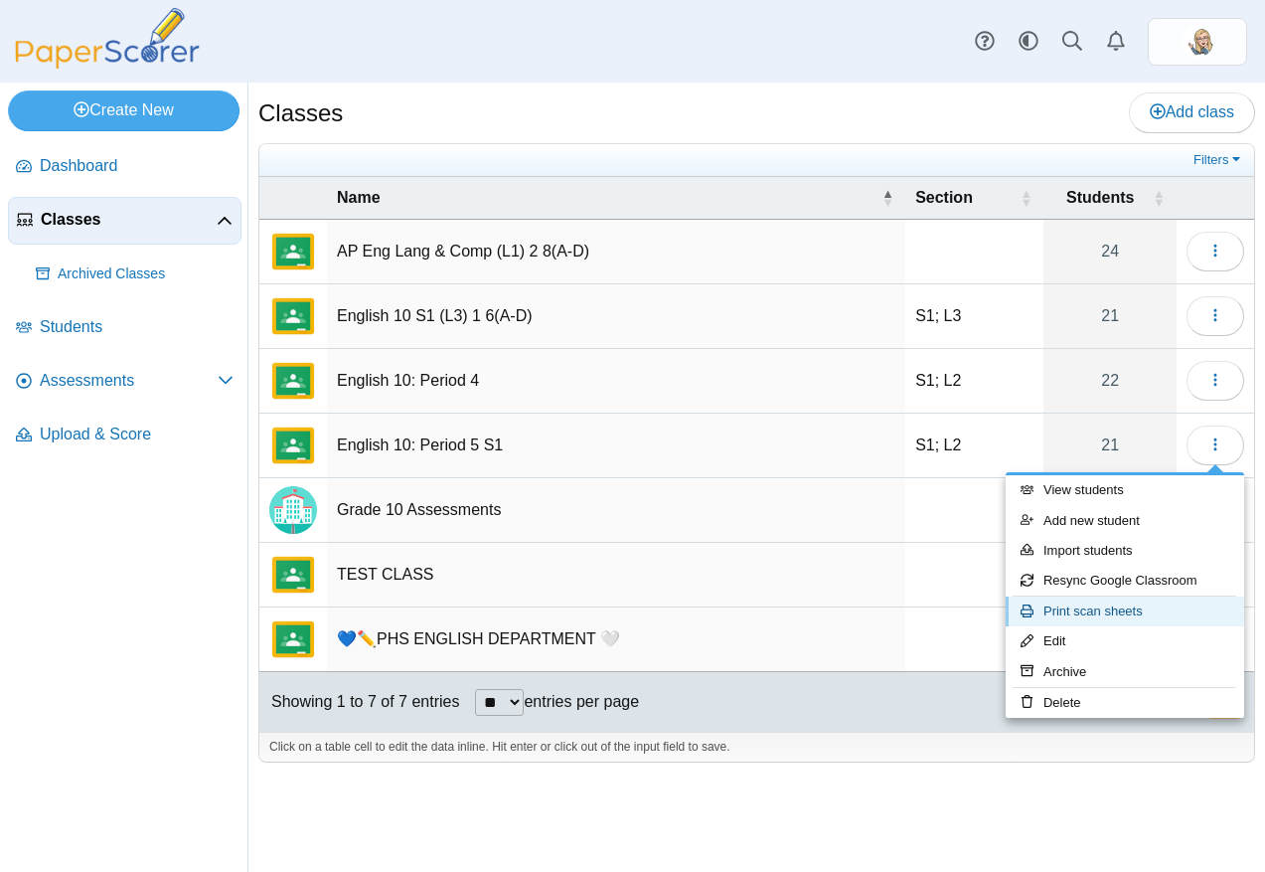
click at [1134, 616] on link "Print scan sheets" at bounding box center [1125, 611] width 239 height 30
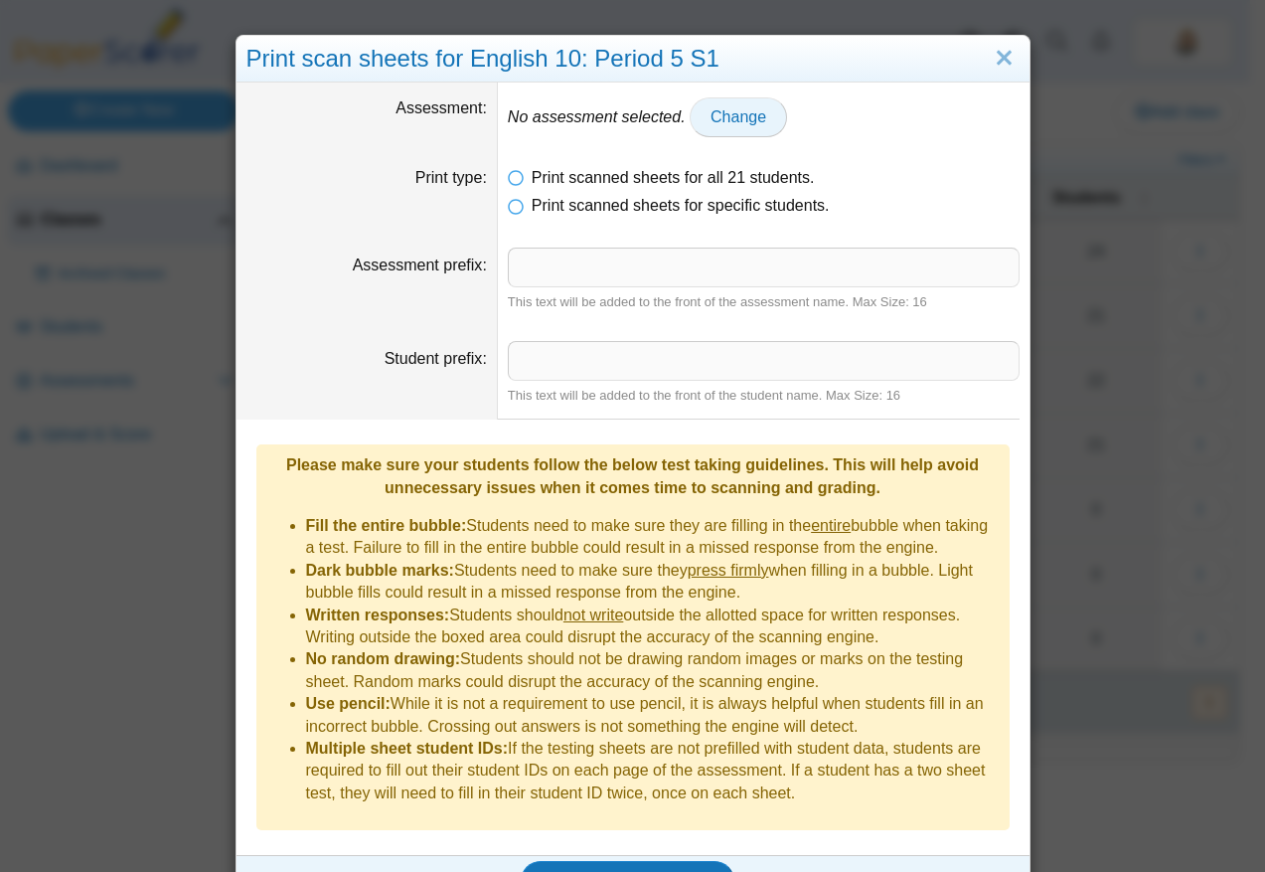
click at [699, 125] on link "Change" at bounding box center [738, 117] width 97 height 40
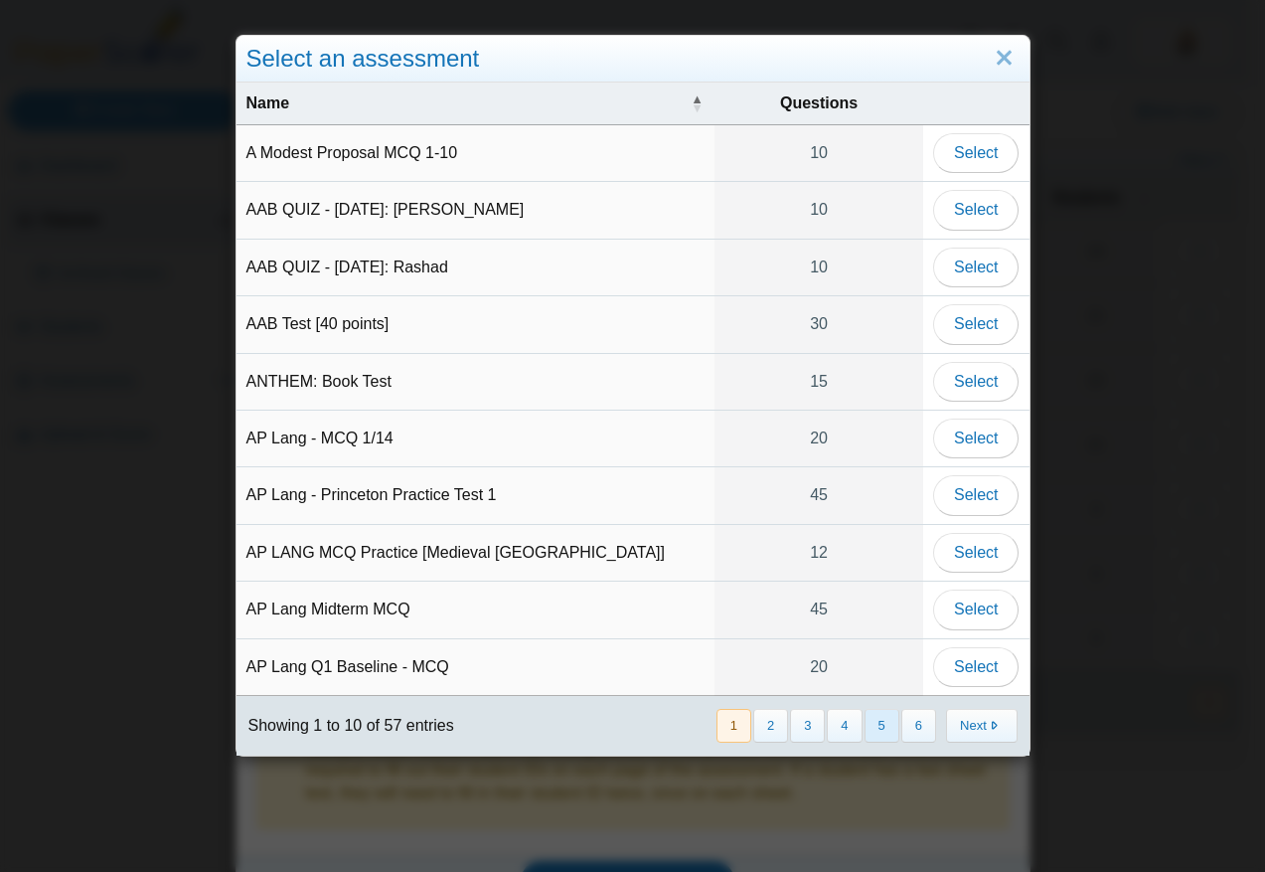
click at [887, 732] on button "5" at bounding box center [882, 725] width 35 height 33
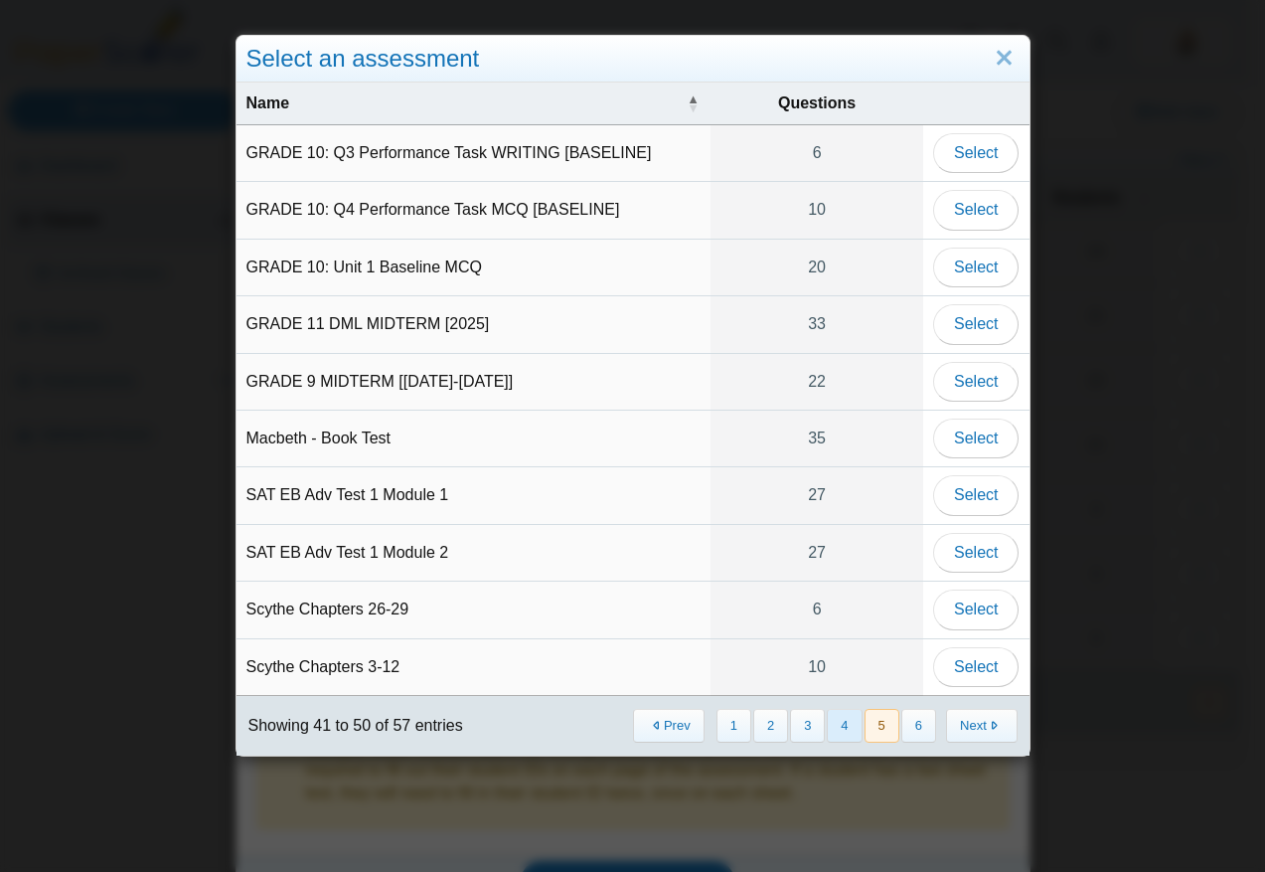
click at [846, 724] on button "4" at bounding box center [844, 725] width 35 height 33
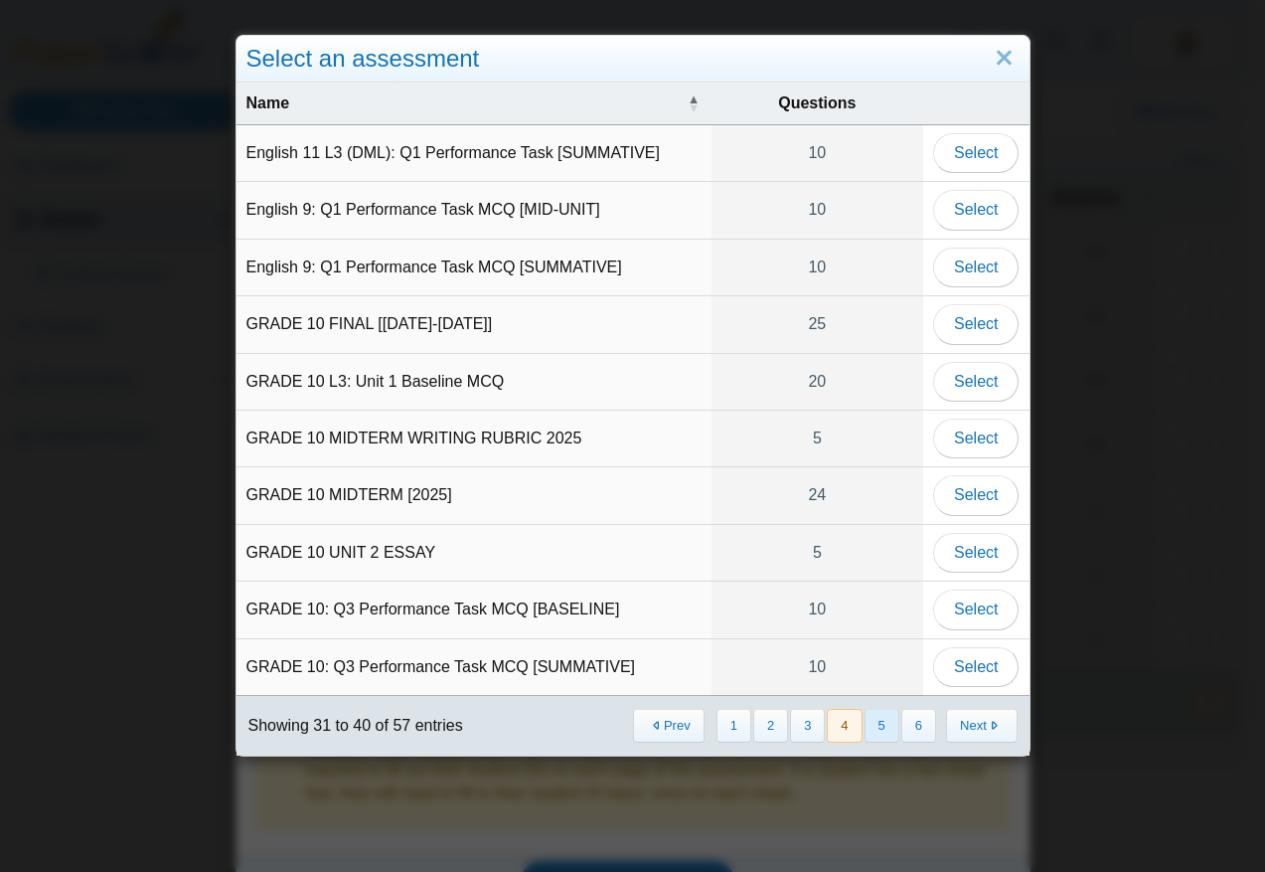
click at [879, 719] on button "5" at bounding box center [882, 725] width 35 height 33
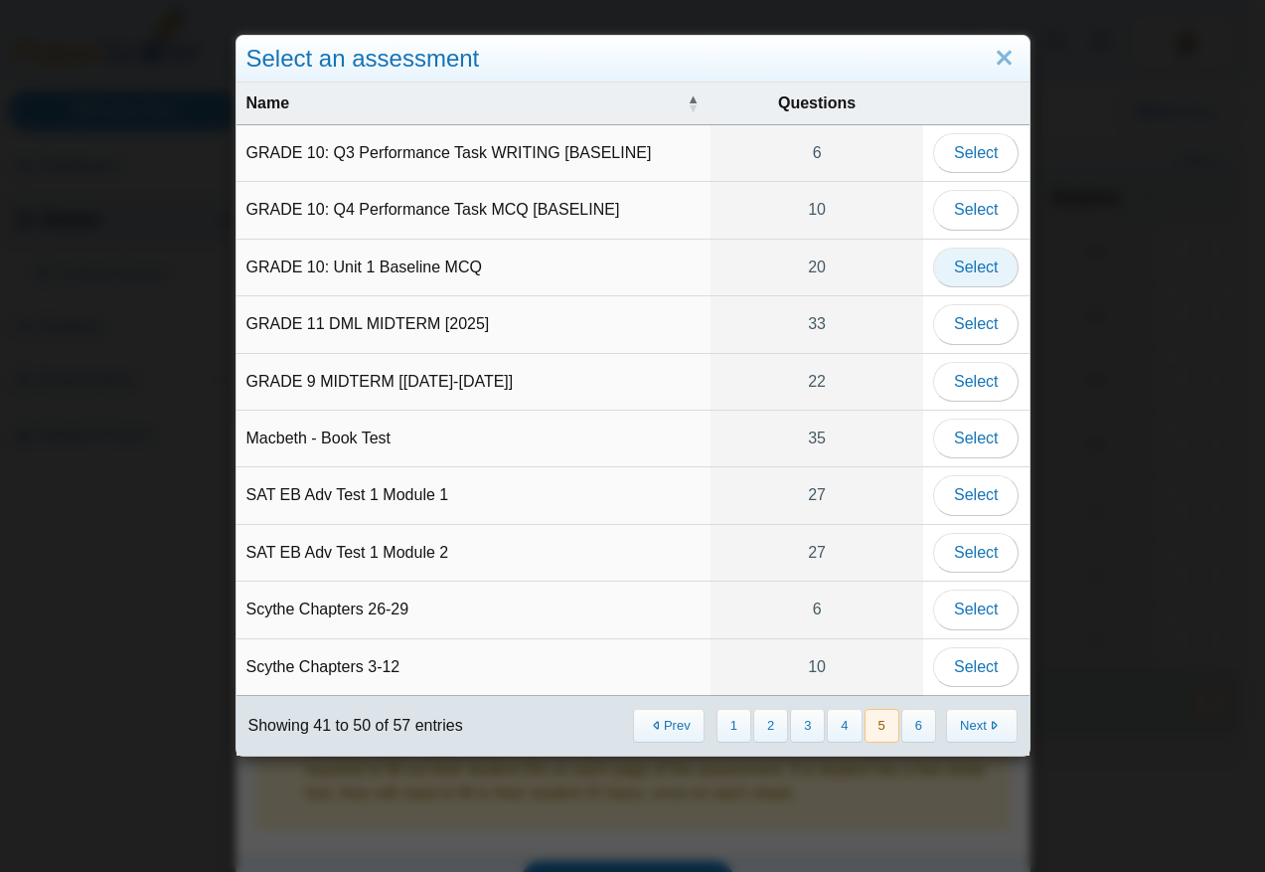
click at [971, 272] on span "Select" at bounding box center [976, 266] width 44 height 17
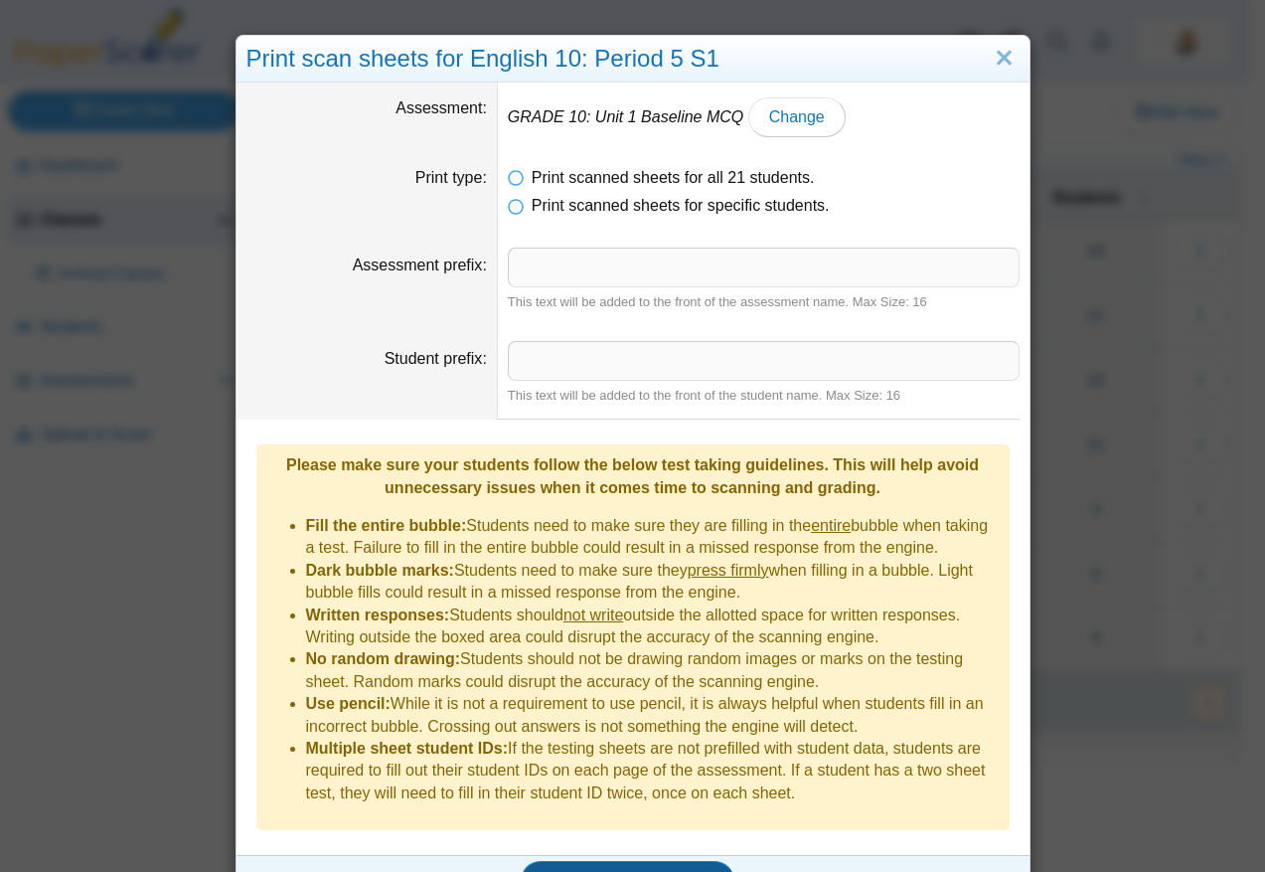
click at [655, 871] on span "Generate scan sheets" at bounding box center [628, 880] width 172 height 17
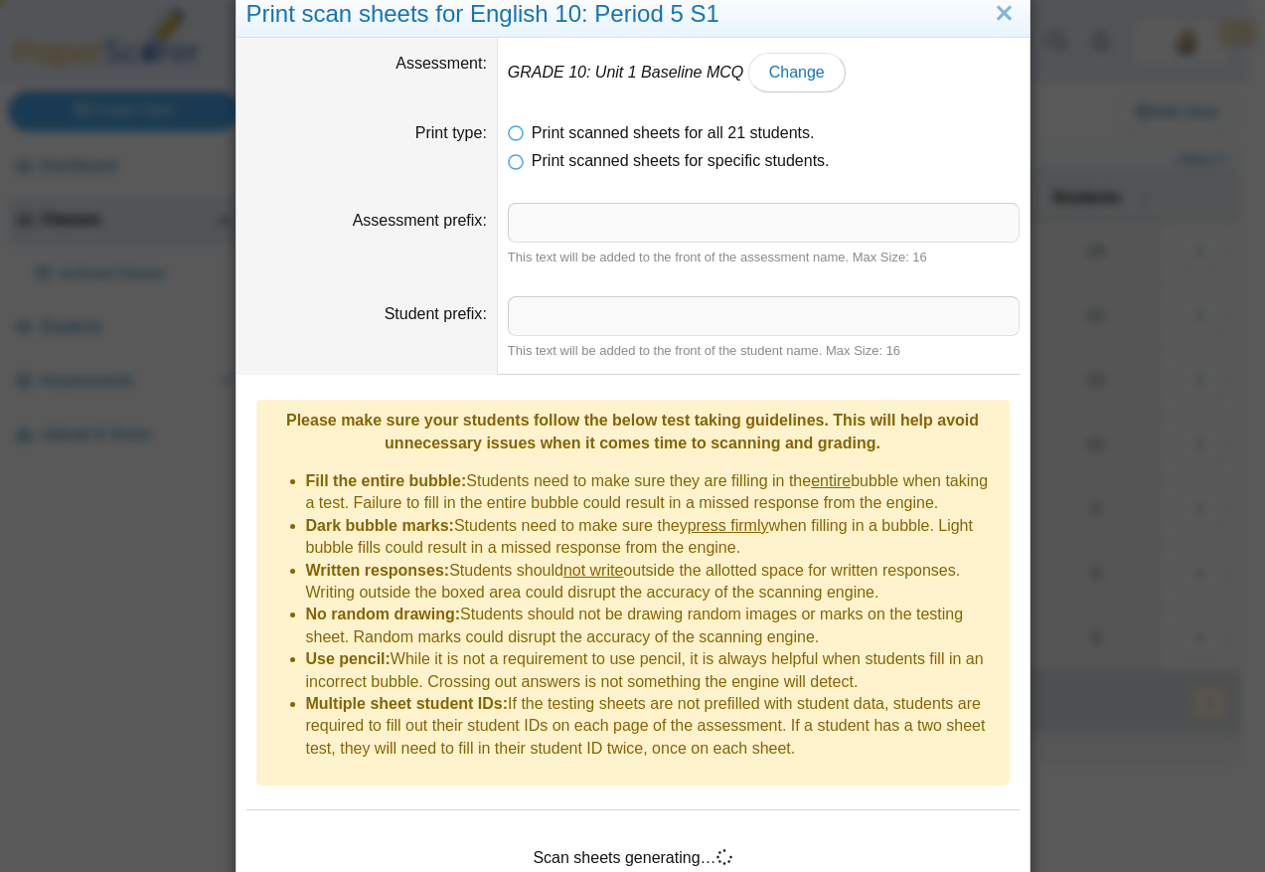
scroll to position [115, 0]
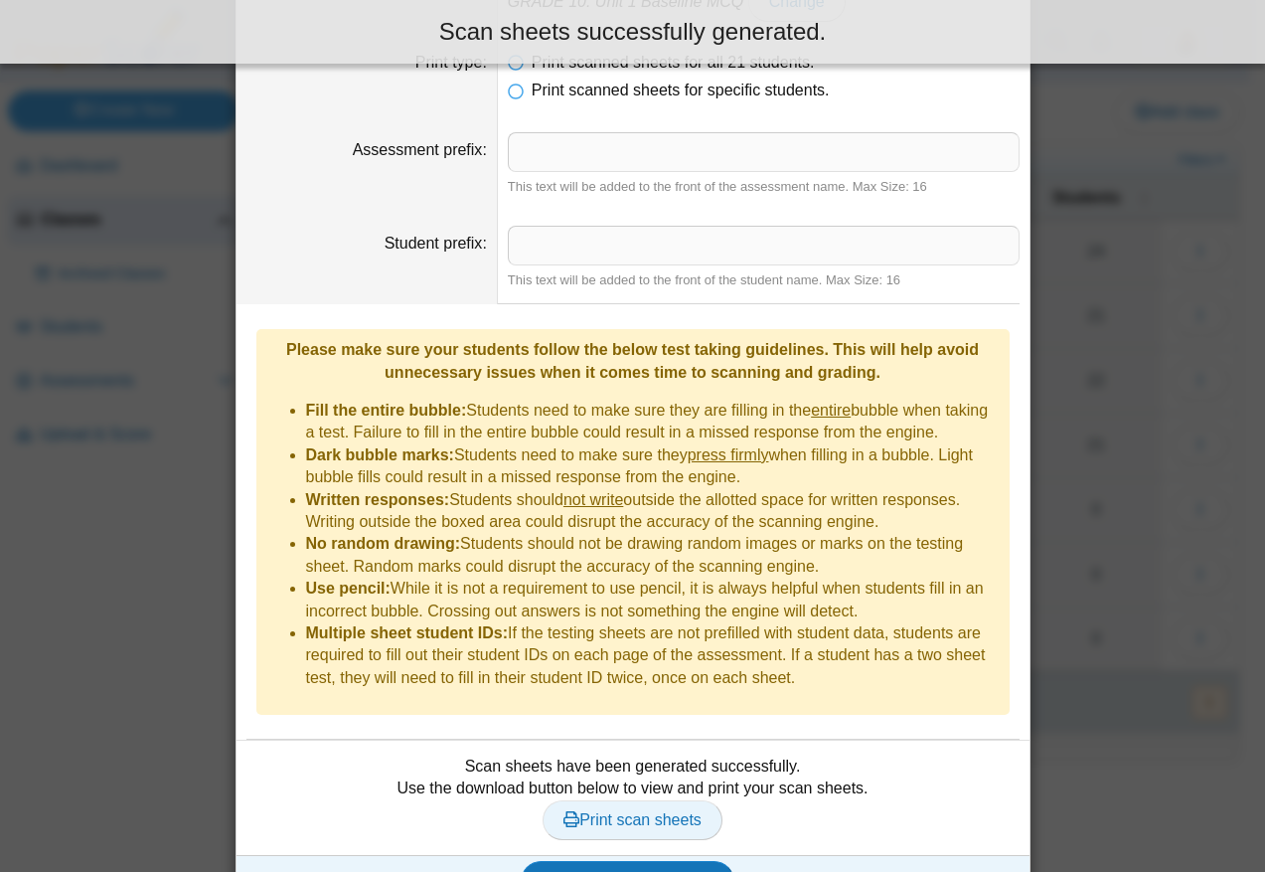
click at [659, 811] on span "Print scan sheets" at bounding box center [633, 819] width 138 height 17
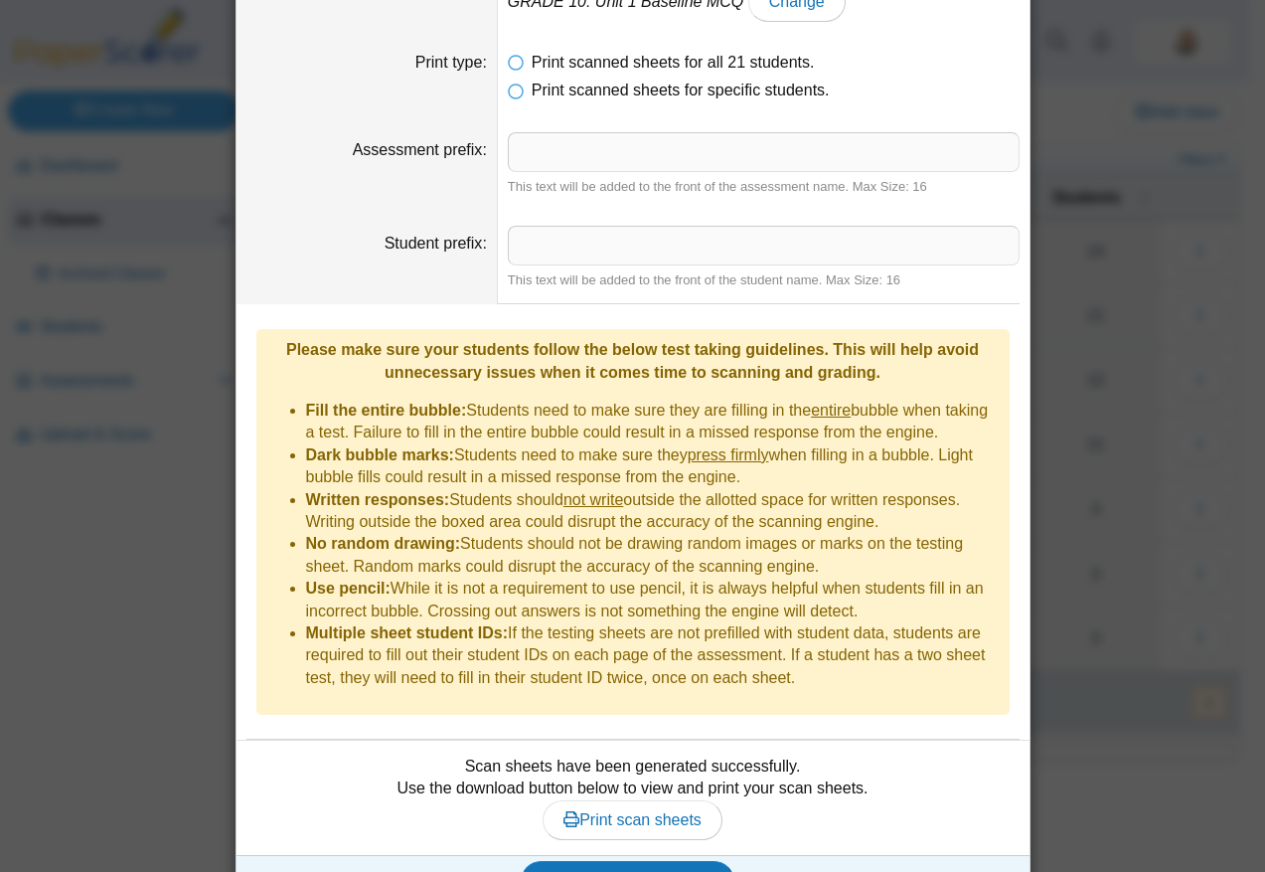
click at [1039, 41] on div "Print scan sheets for English 10: Period 5 S1 Assessment GRADE 10: Unit 1 Basel…" at bounding box center [632, 436] width 1265 height 872
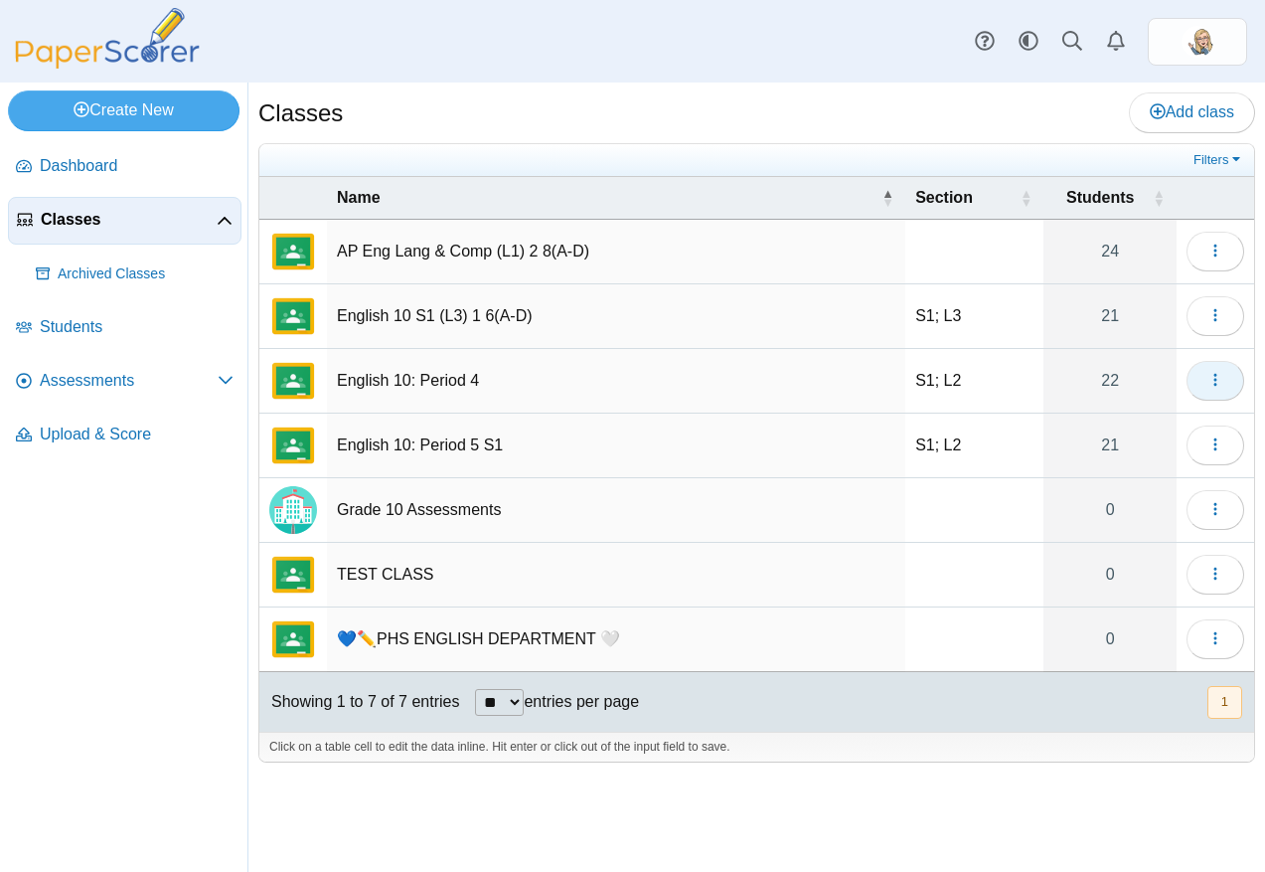
click at [1211, 383] on icon "button" at bounding box center [1216, 380] width 16 height 16
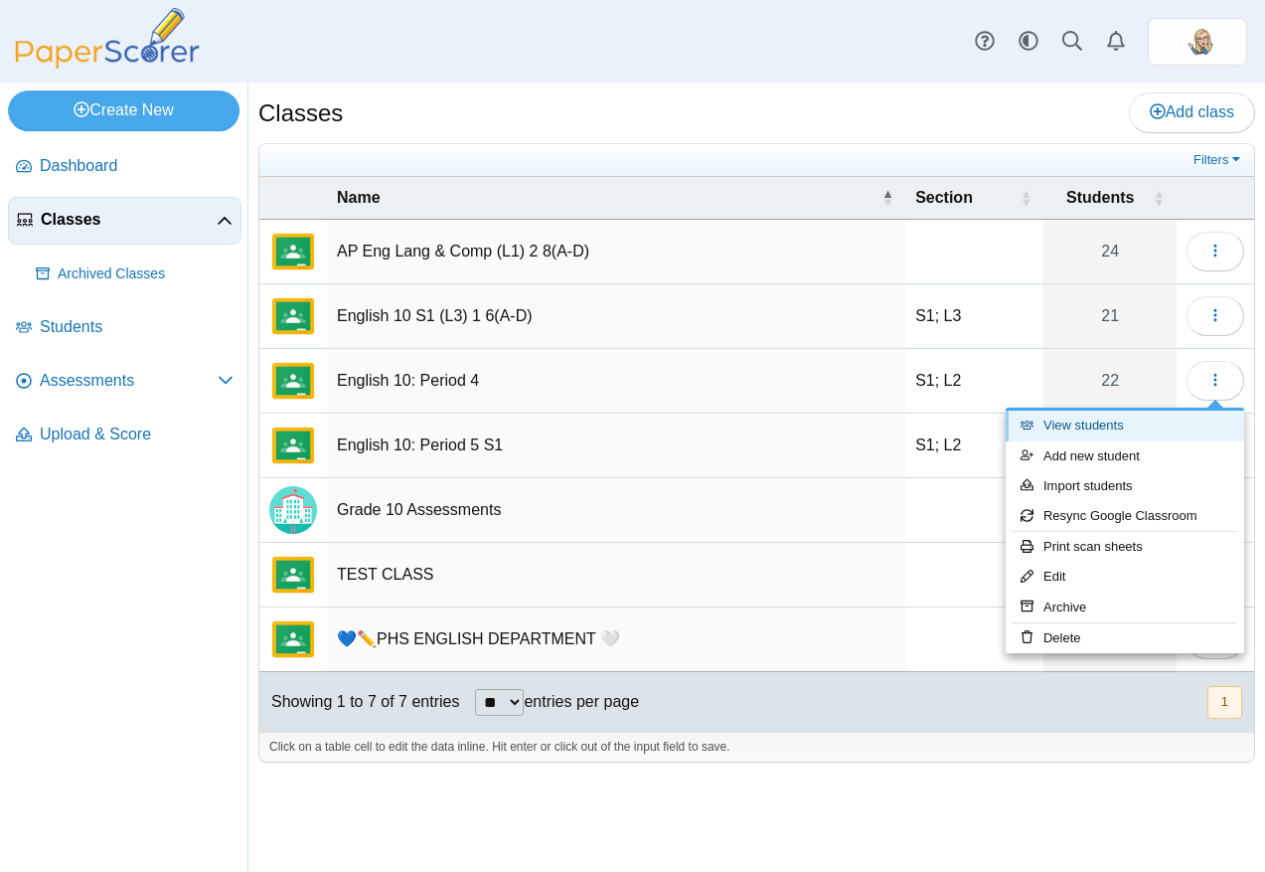
click at [1176, 424] on link "View students" at bounding box center [1125, 425] width 239 height 30
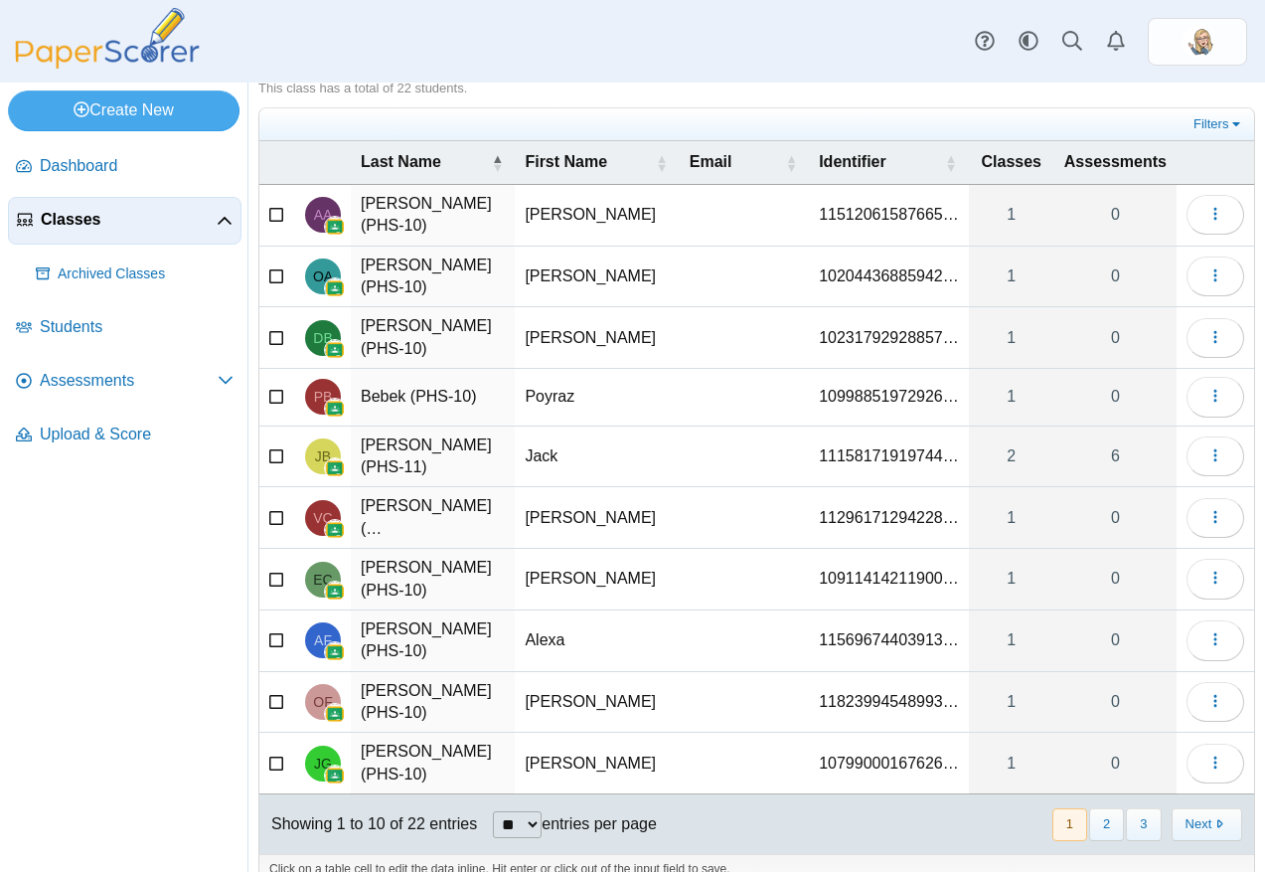
scroll to position [88, 0]
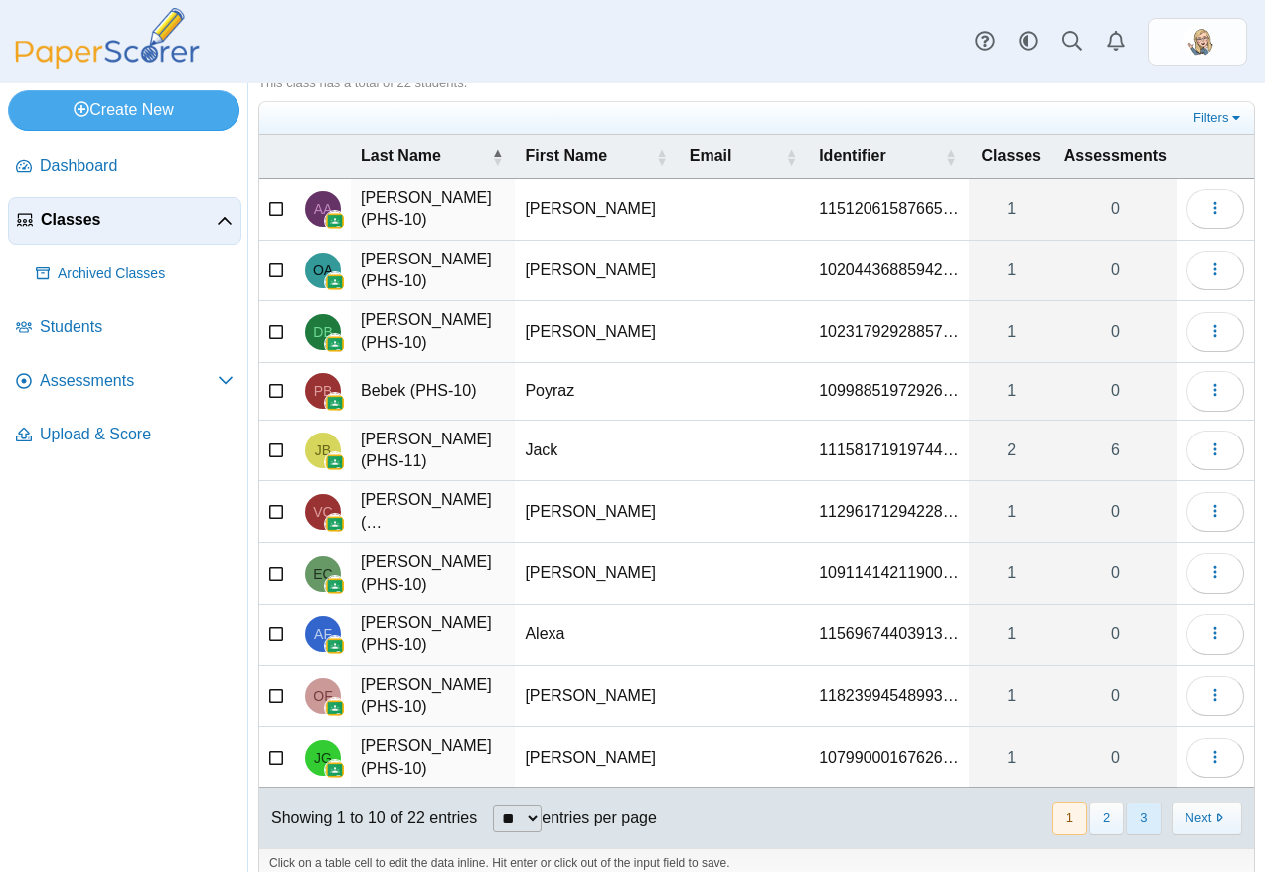
click at [1126, 802] on button "3" at bounding box center [1143, 818] width 35 height 33
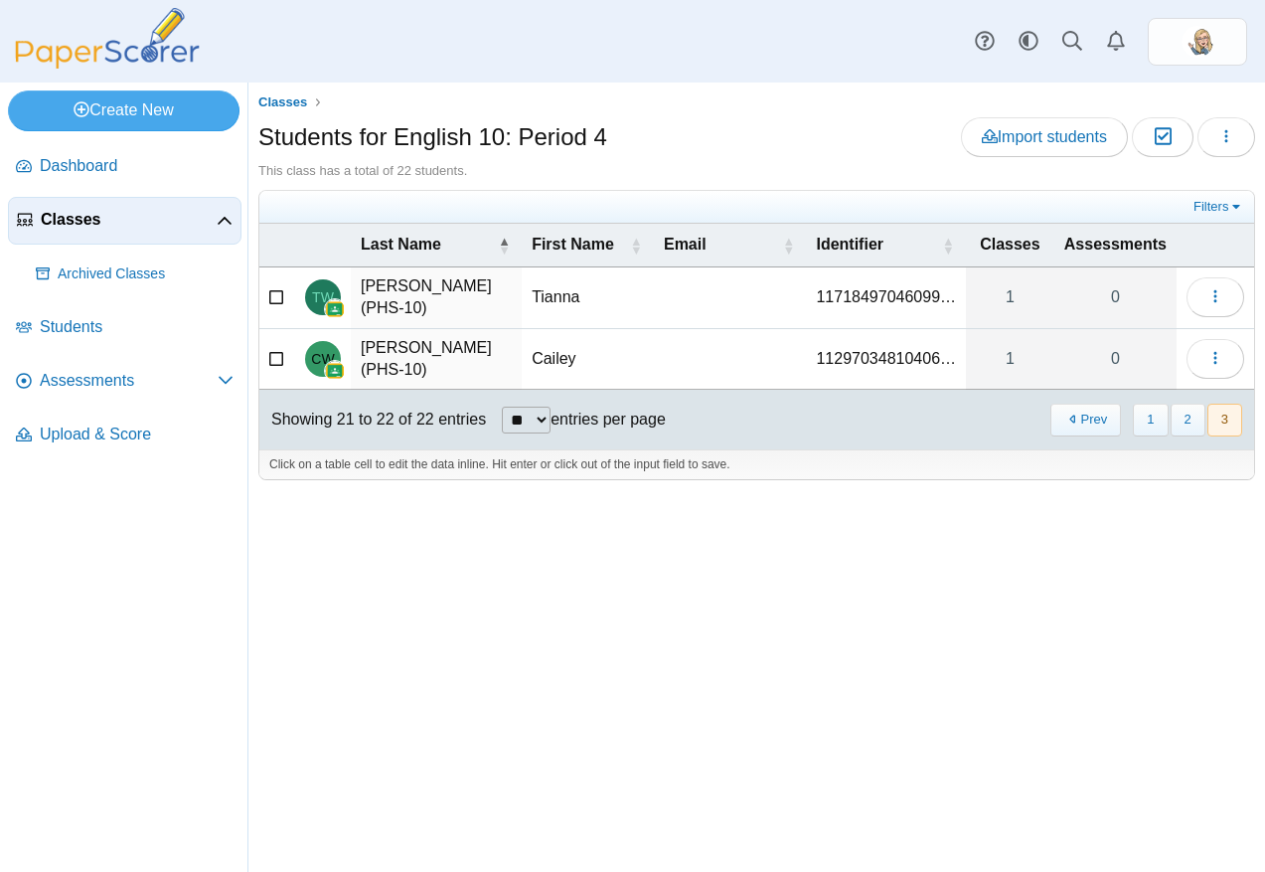
scroll to position [0, 0]
click at [1184, 419] on button "2" at bounding box center [1188, 420] width 35 height 33
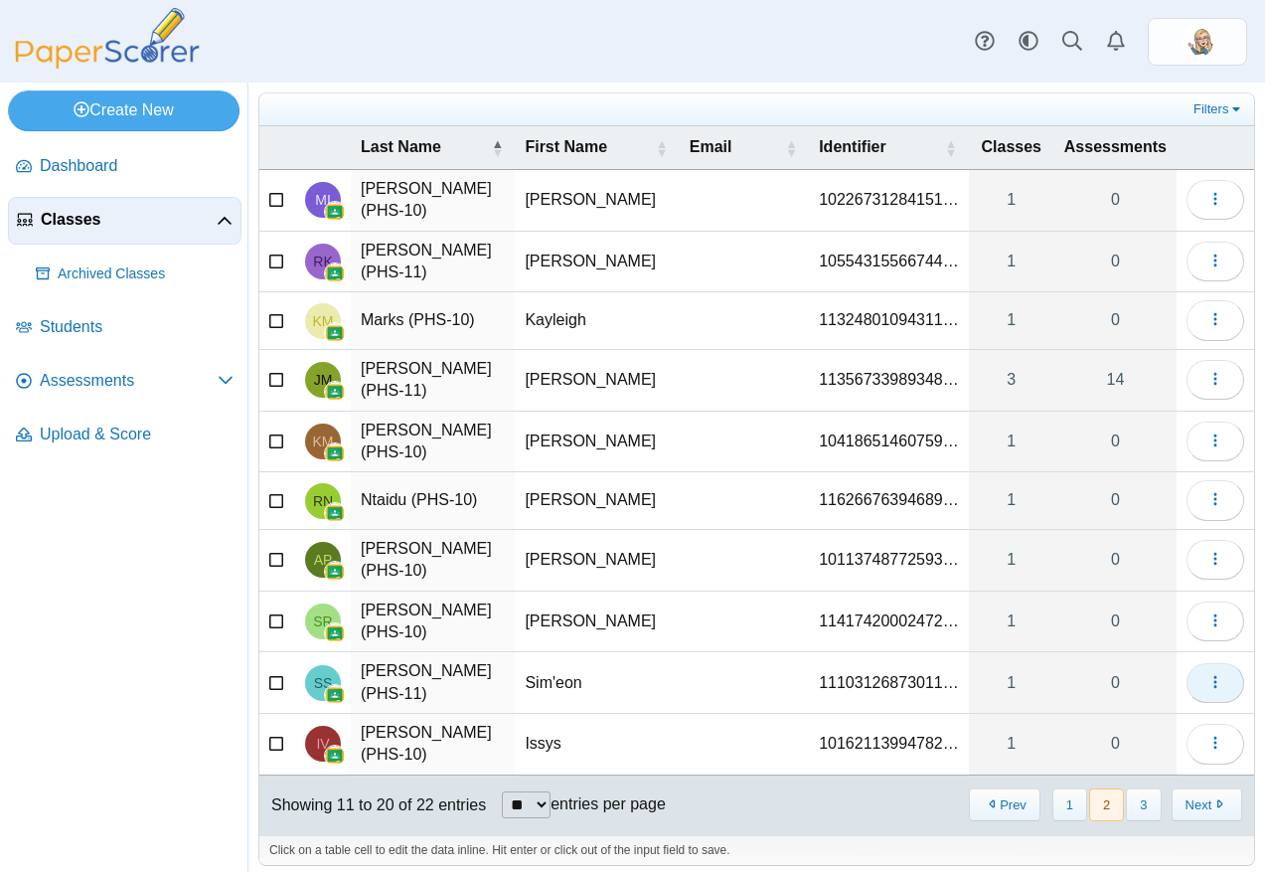
click at [1187, 663] on button "button" at bounding box center [1216, 683] width 58 height 40
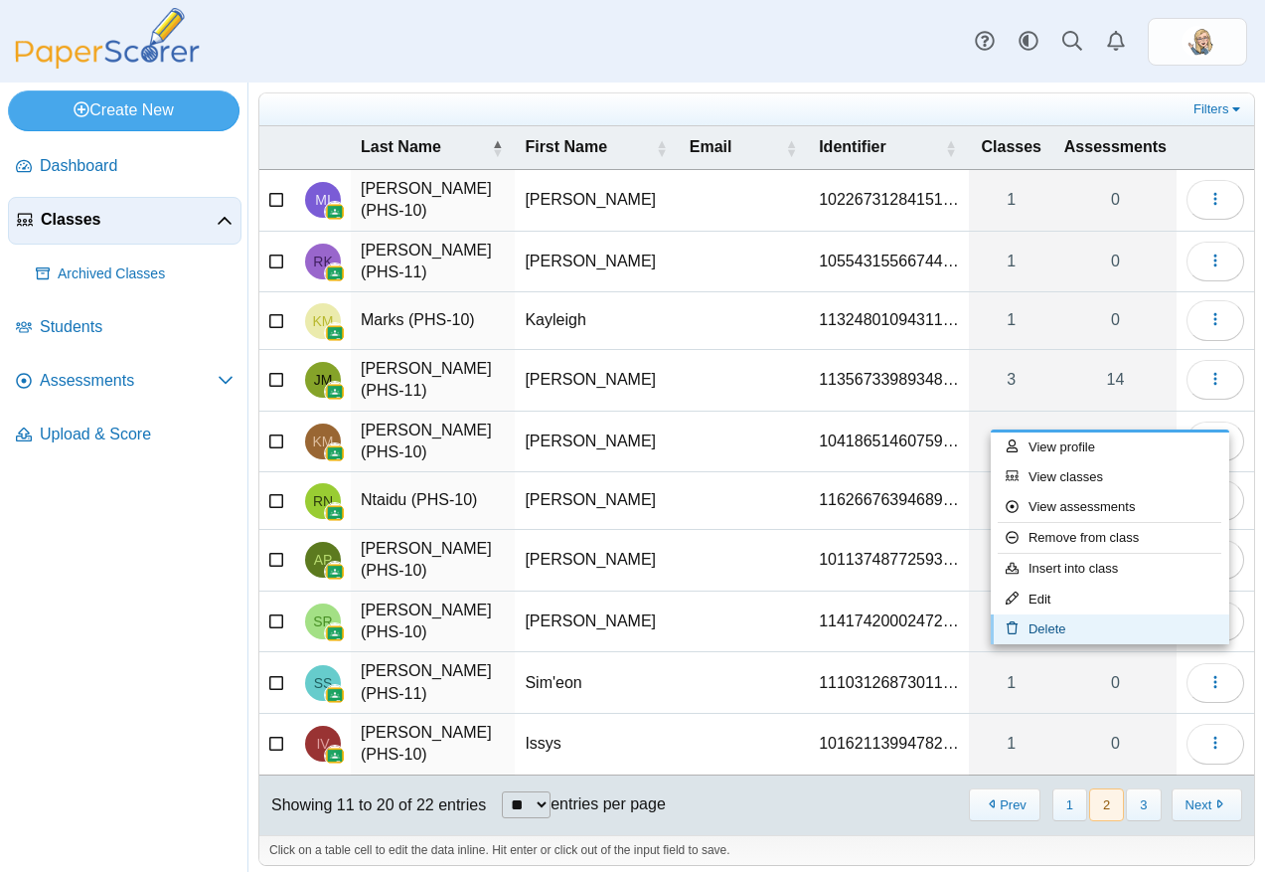
click at [1160, 620] on link "Delete" at bounding box center [1110, 629] width 239 height 30
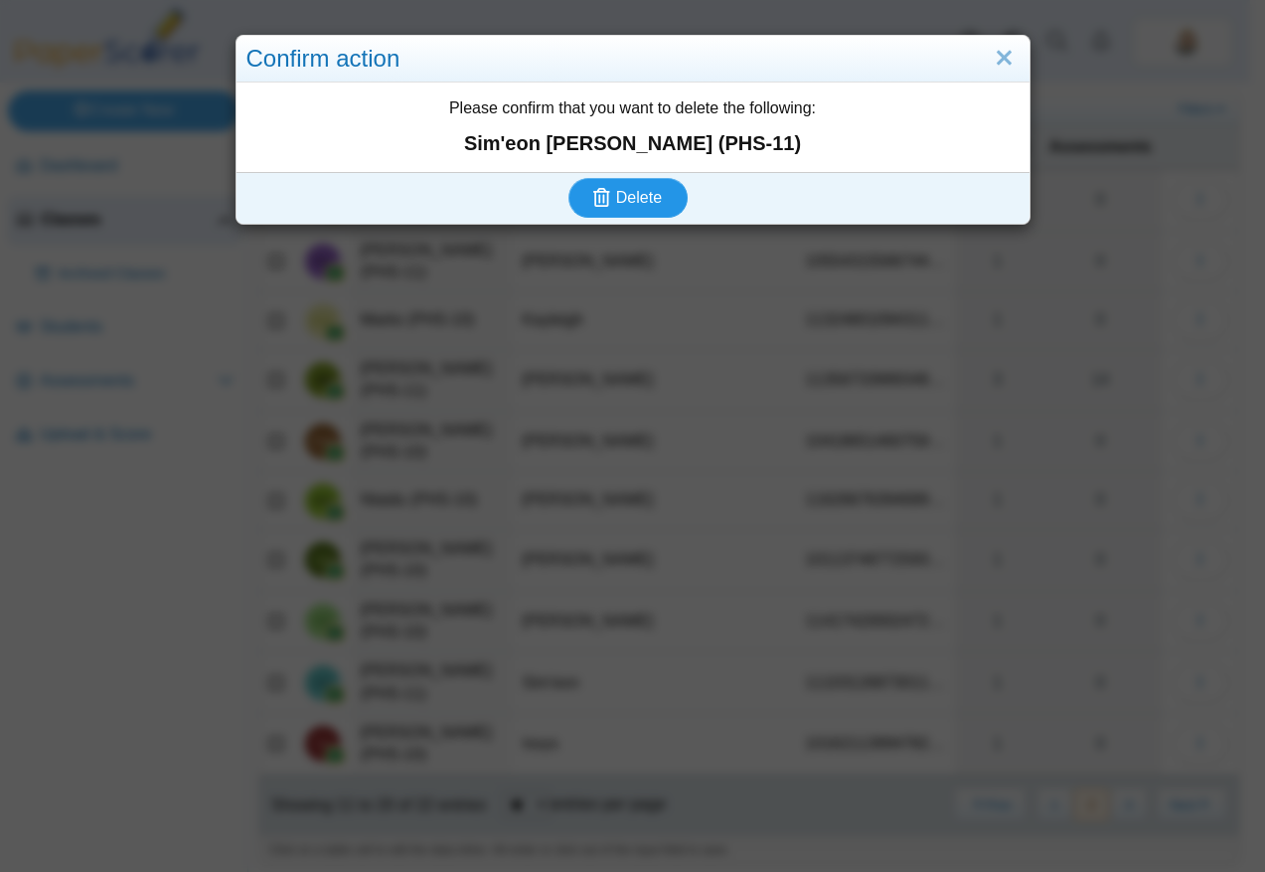
click at [618, 183] on button "Delete" at bounding box center [628, 198] width 119 height 40
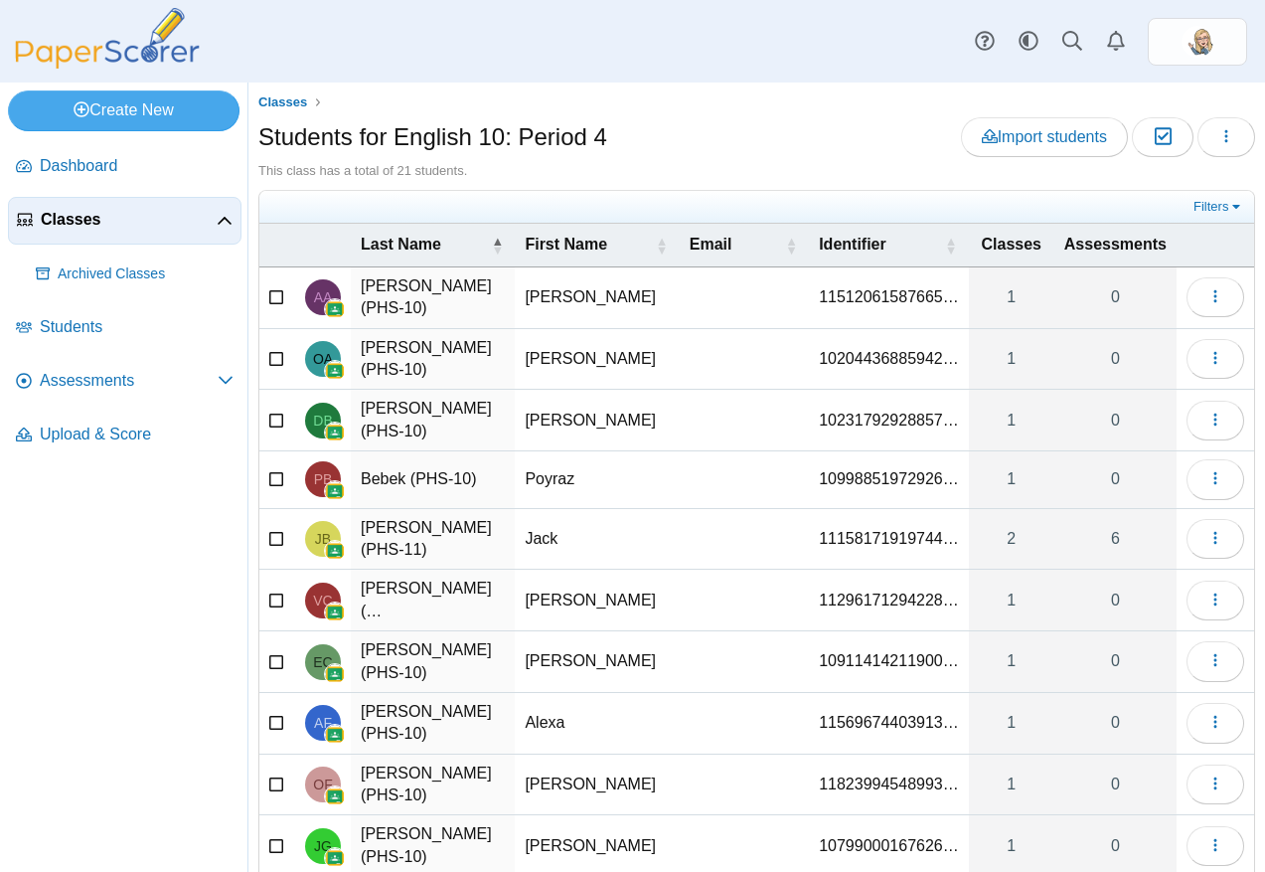
click at [172, 214] on span "Classes" at bounding box center [129, 220] width 176 height 22
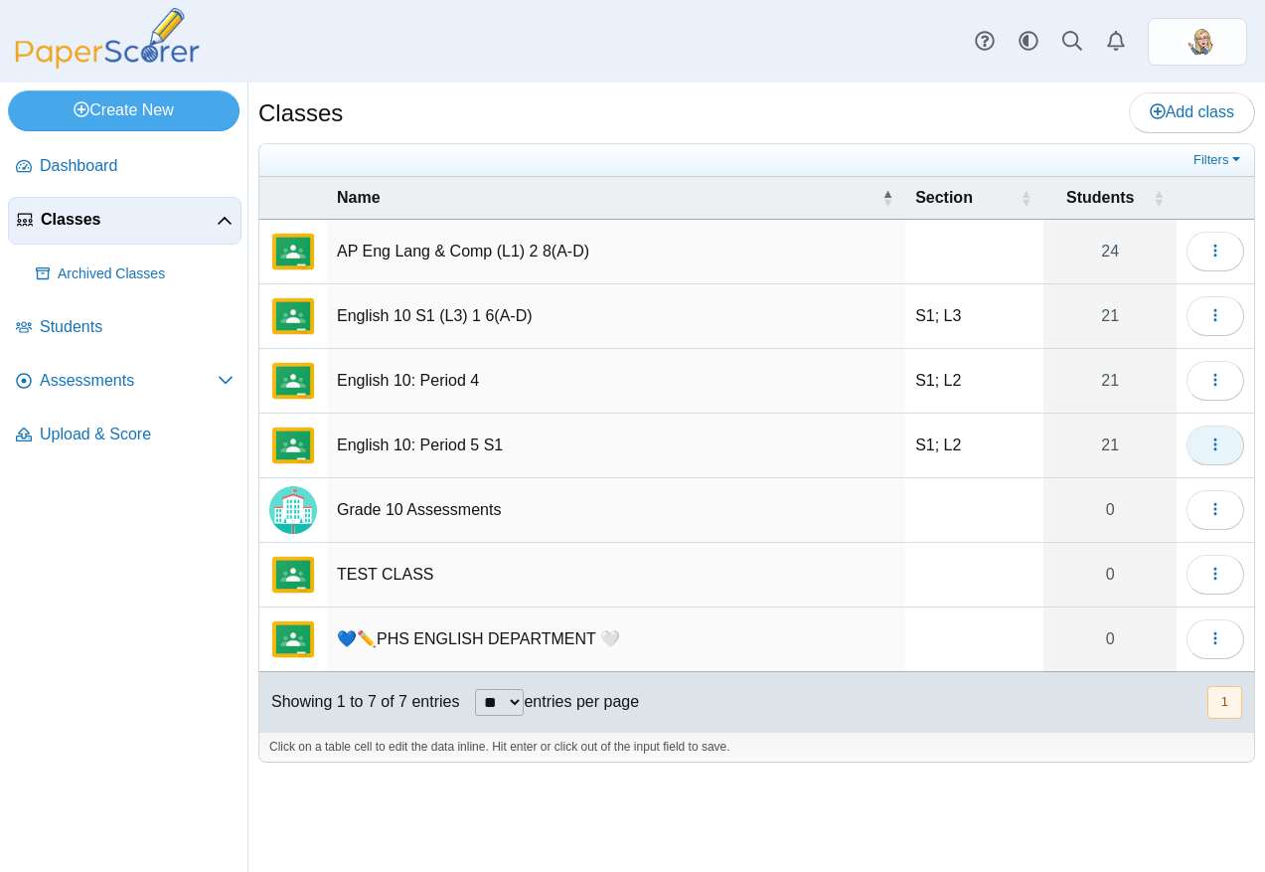
click at [1222, 460] on button "button" at bounding box center [1216, 445] width 58 height 40
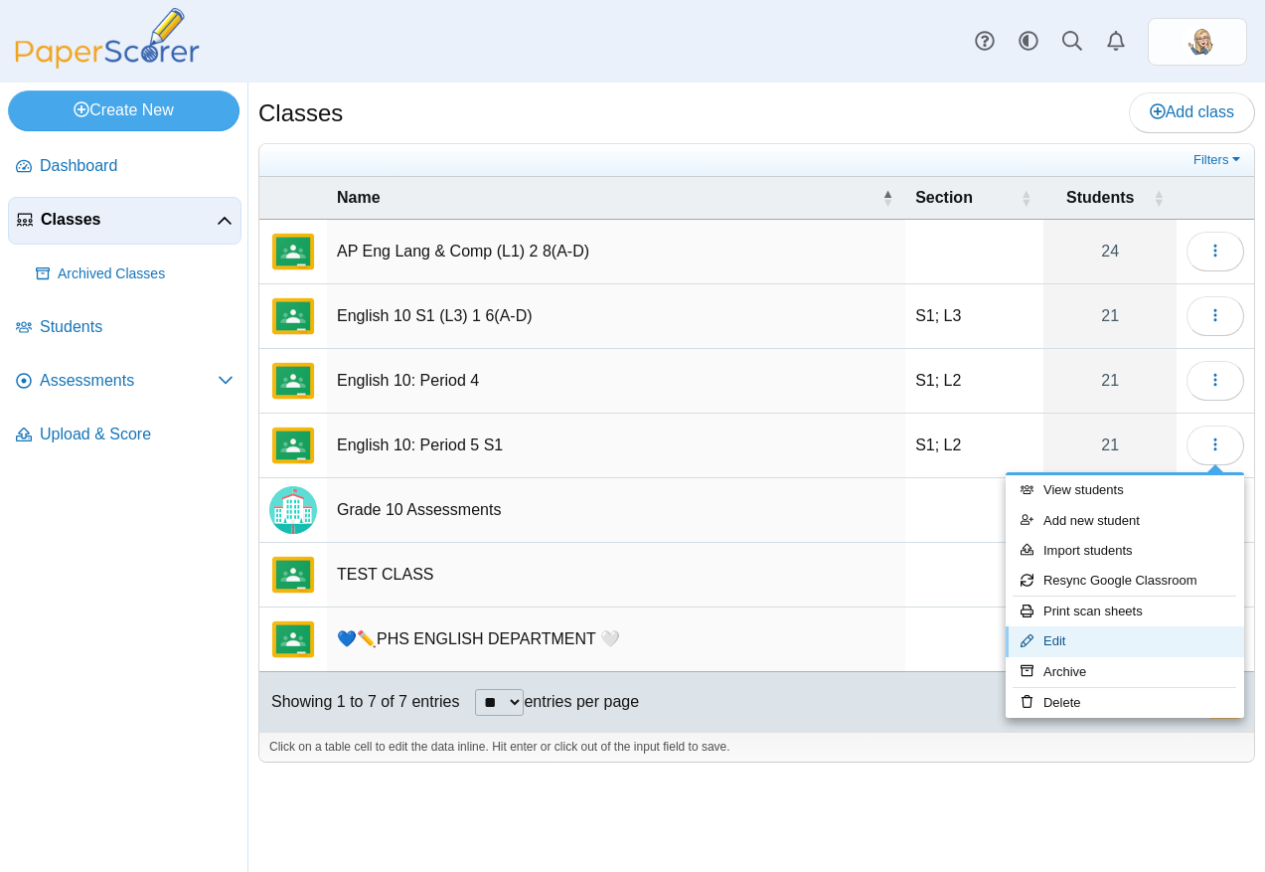
click at [1138, 637] on link "Edit" at bounding box center [1125, 641] width 239 height 30
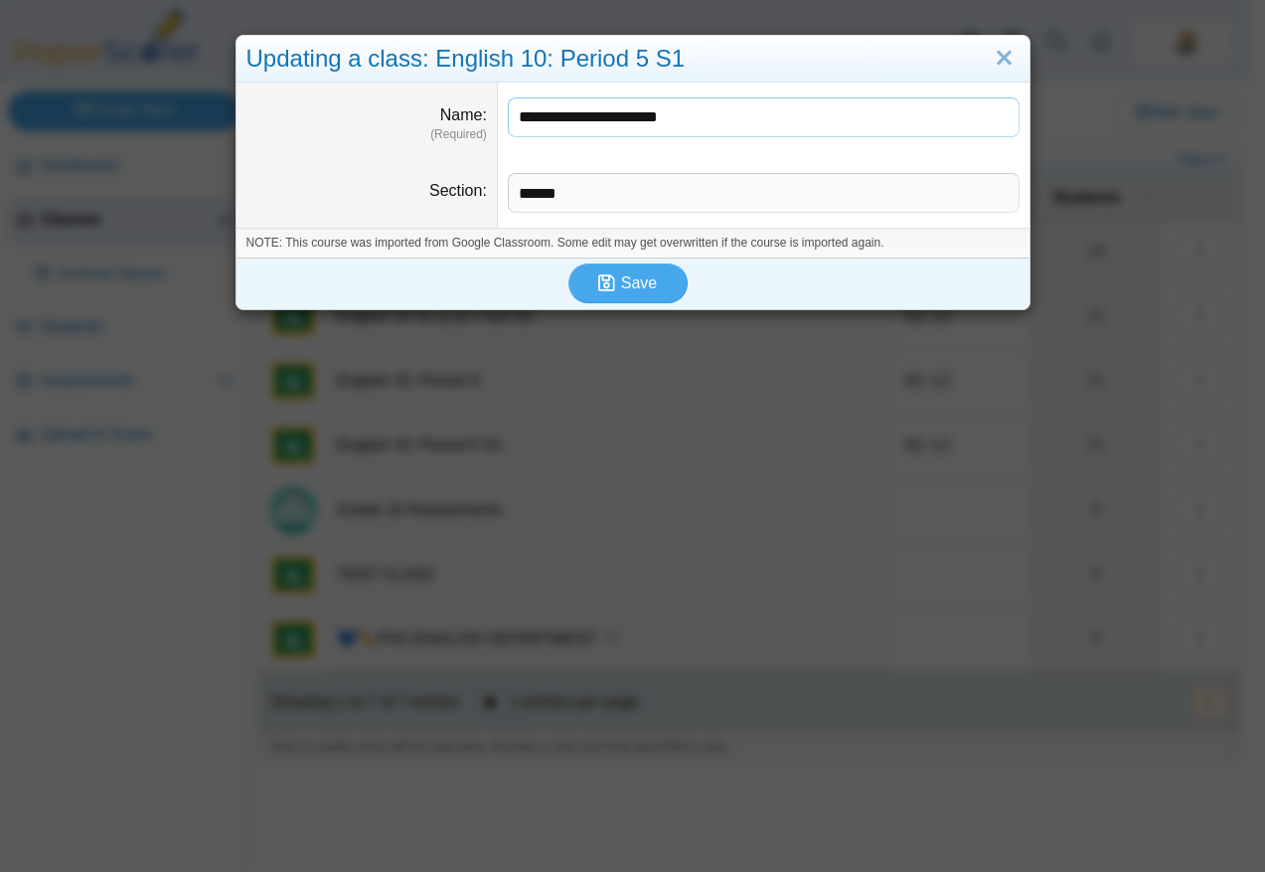
drag, startPoint x: 722, startPoint y: 117, endPoint x: 655, endPoint y: 119, distance: 66.6
click at [655, 119] on input "**********" at bounding box center [764, 117] width 512 height 40
type input "**********"
click at [628, 287] on span "Save" at bounding box center [639, 282] width 36 height 17
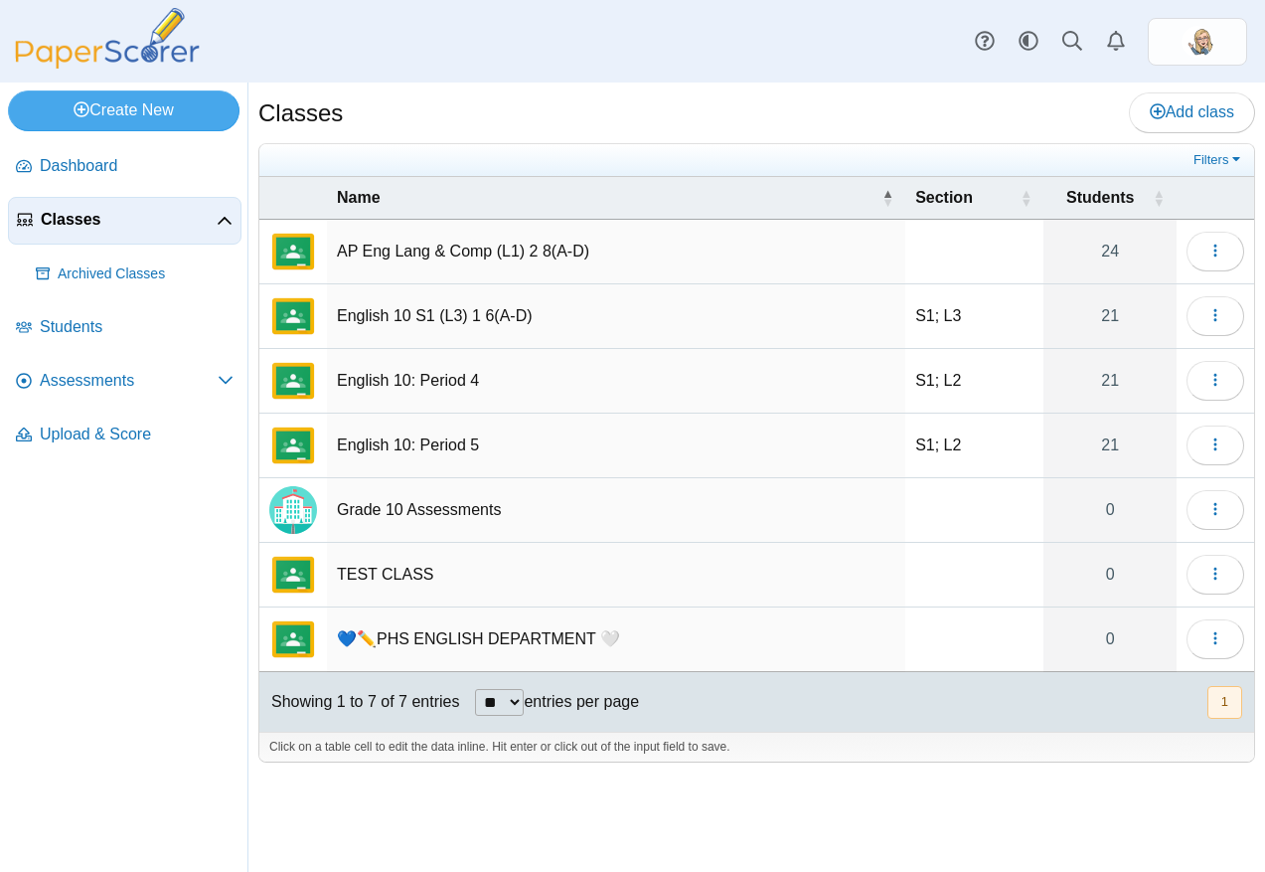
click at [1185, 351] on td "Loading…" at bounding box center [1216, 381] width 78 height 65
click at [1206, 307] on button "button" at bounding box center [1216, 316] width 58 height 40
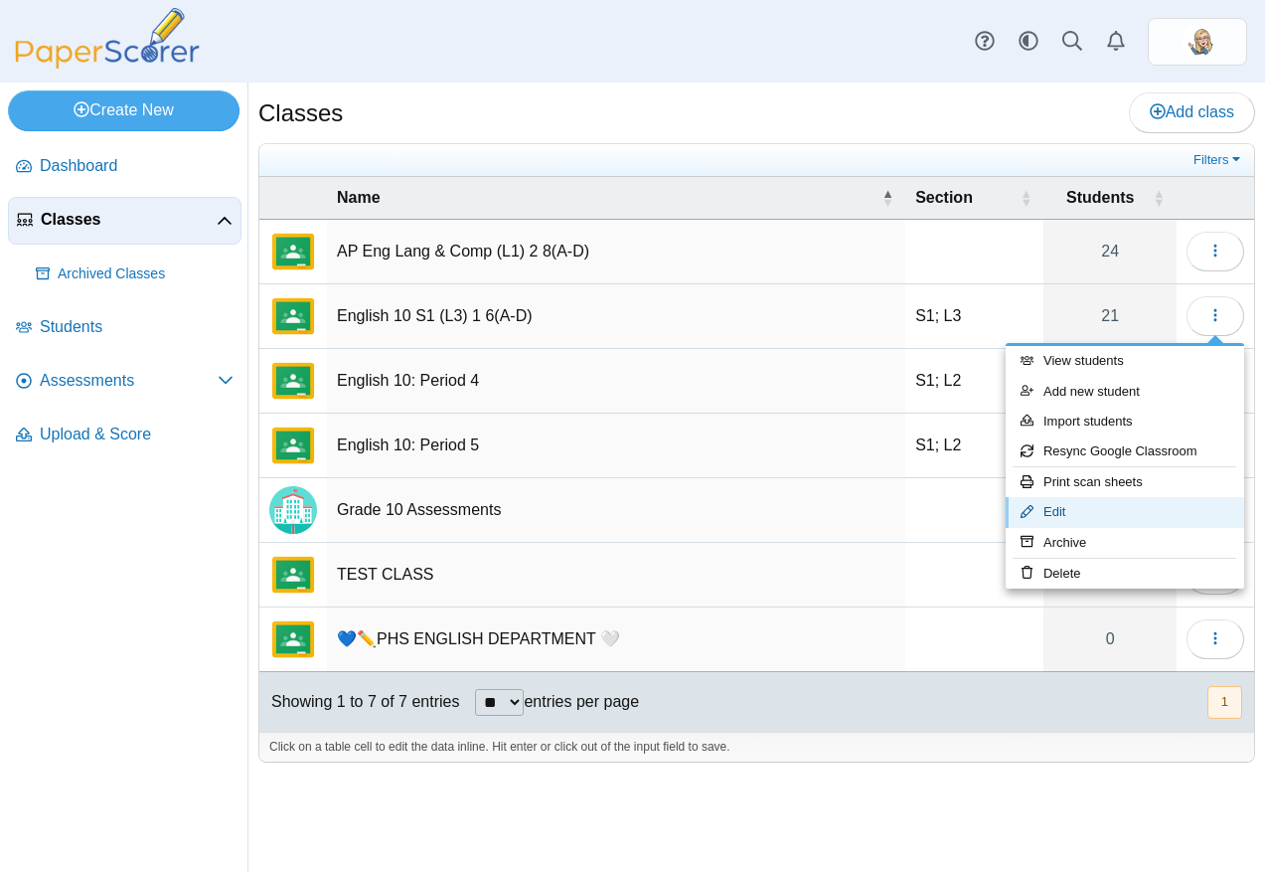
click at [1129, 512] on link "Edit" at bounding box center [1125, 512] width 239 height 30
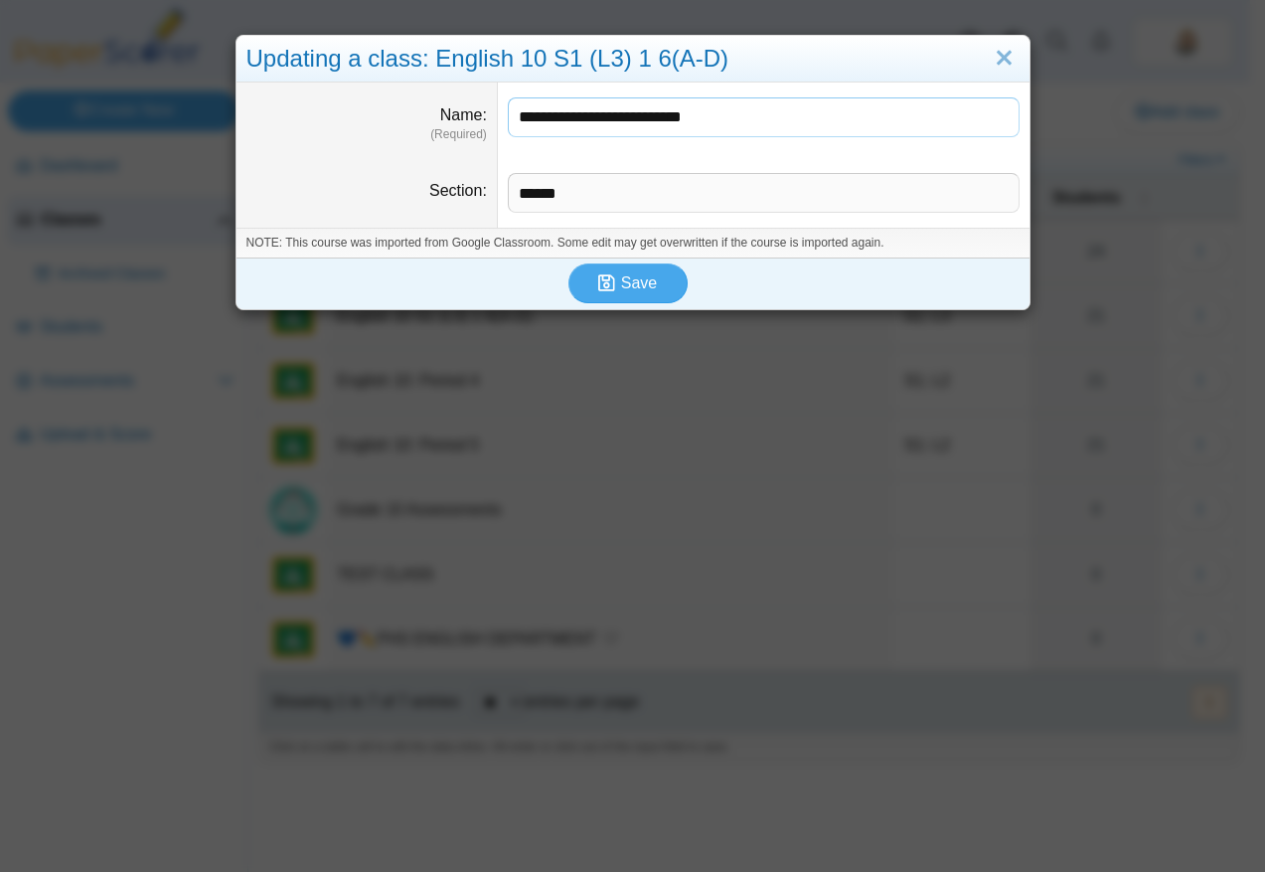
drag, startPoint x: 725, startPoint y: 129, endPoint x: 455, endPoint y: 124, distance: 269.4
click at [455, 124] on dl "**********" at bounding box center [633, 120] width 793 height 76
paste input "text"
click at [582, 123] on input "**********" at bounding box center [764, 117] width 512 height 40
type input "**********"
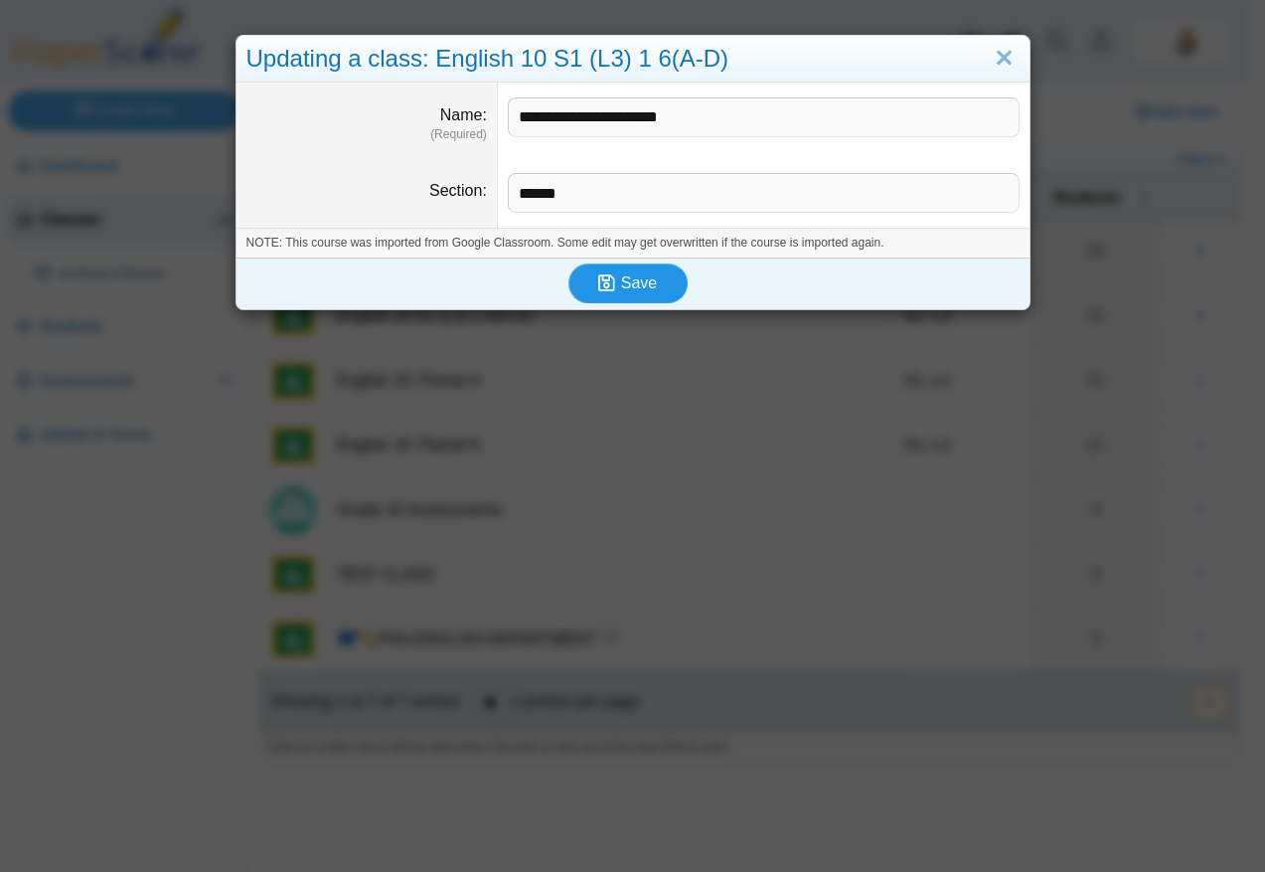
click at [598, 274] on icon "submit" at bounding box center [606, 282] width 17 height 19
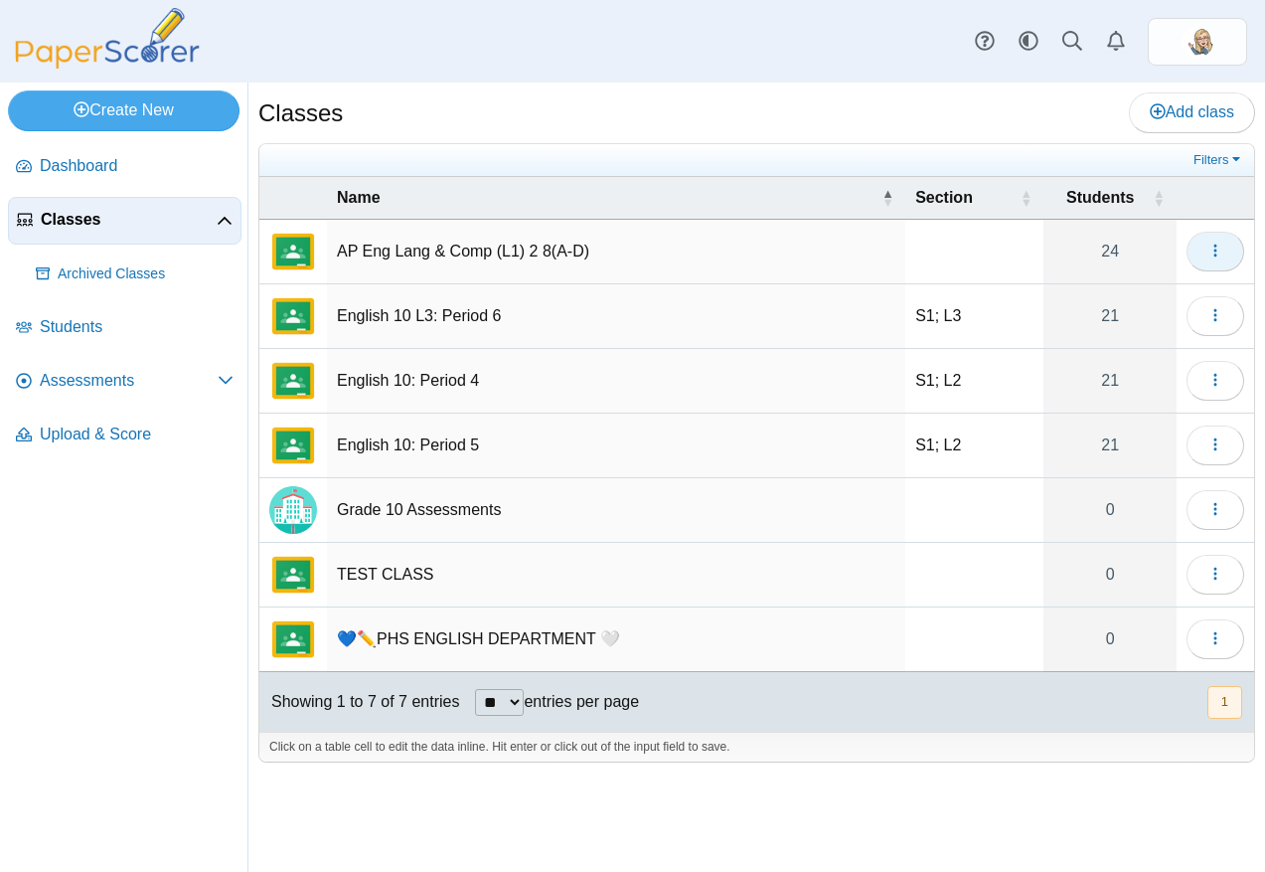
click at [1219, 261] on button "button" at bounding box center [1216, 252] width 58 height 40
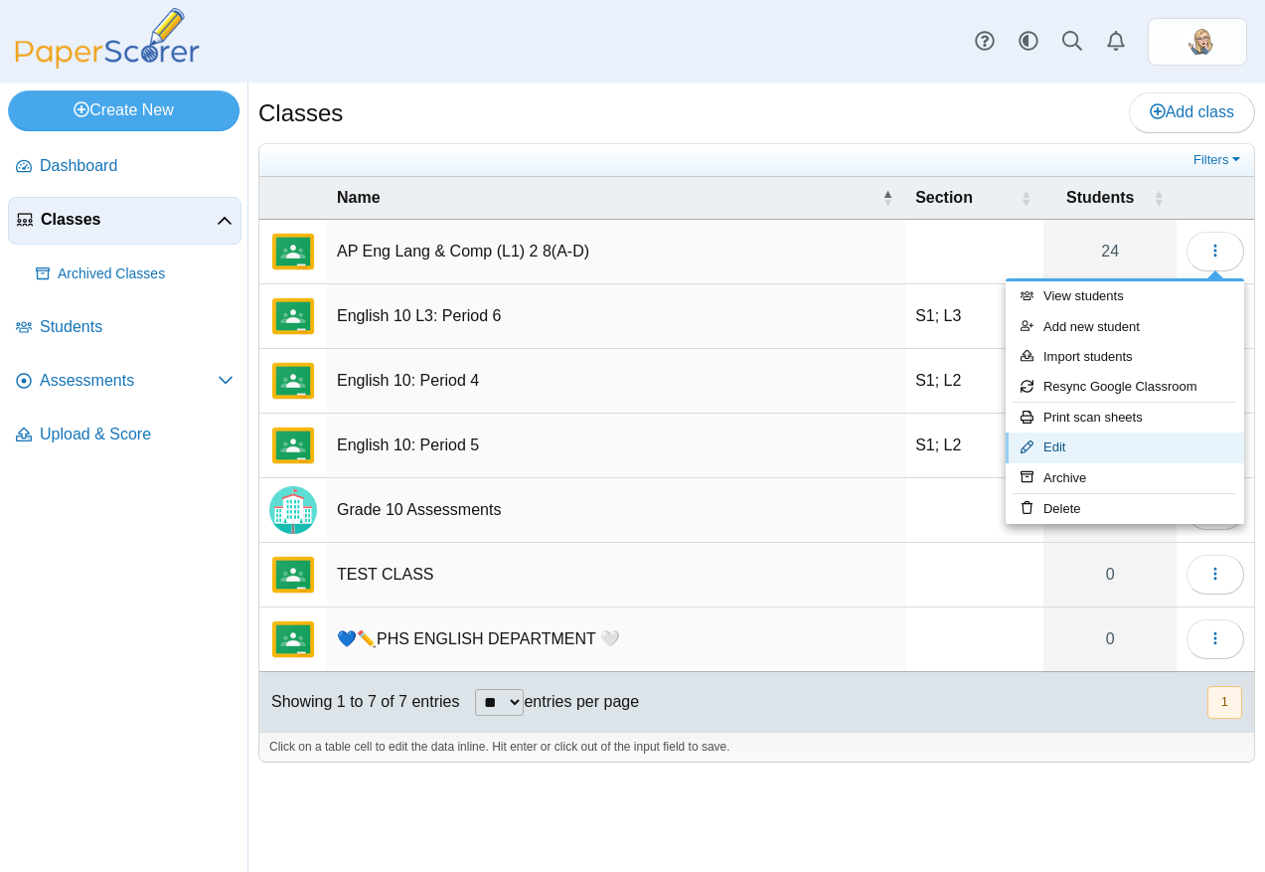
click at [1195, 451] on link "Edit" at bounding box center [1125, 447] width 239 height 30
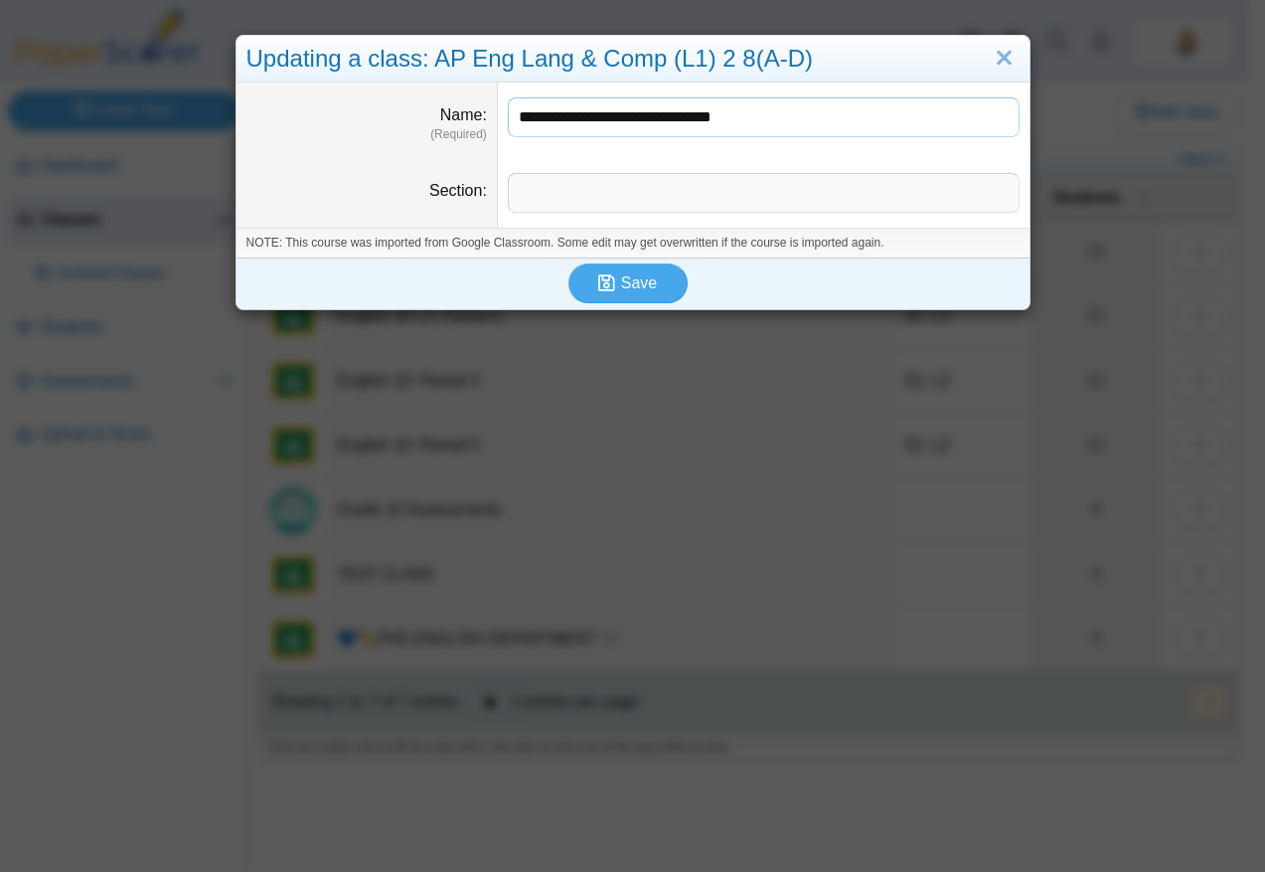
drag, startPoint x: 804, startPoint y: 110, endPoint x: 535, endPoint y: 121, distance: 269.6
click at [535, 121] on input "**********" at bounding box center [764, 117] width 512 height 40
type input "**********"
click at [639, 270] on button "Save" at bounding box center [628, 283] width 119 height 40
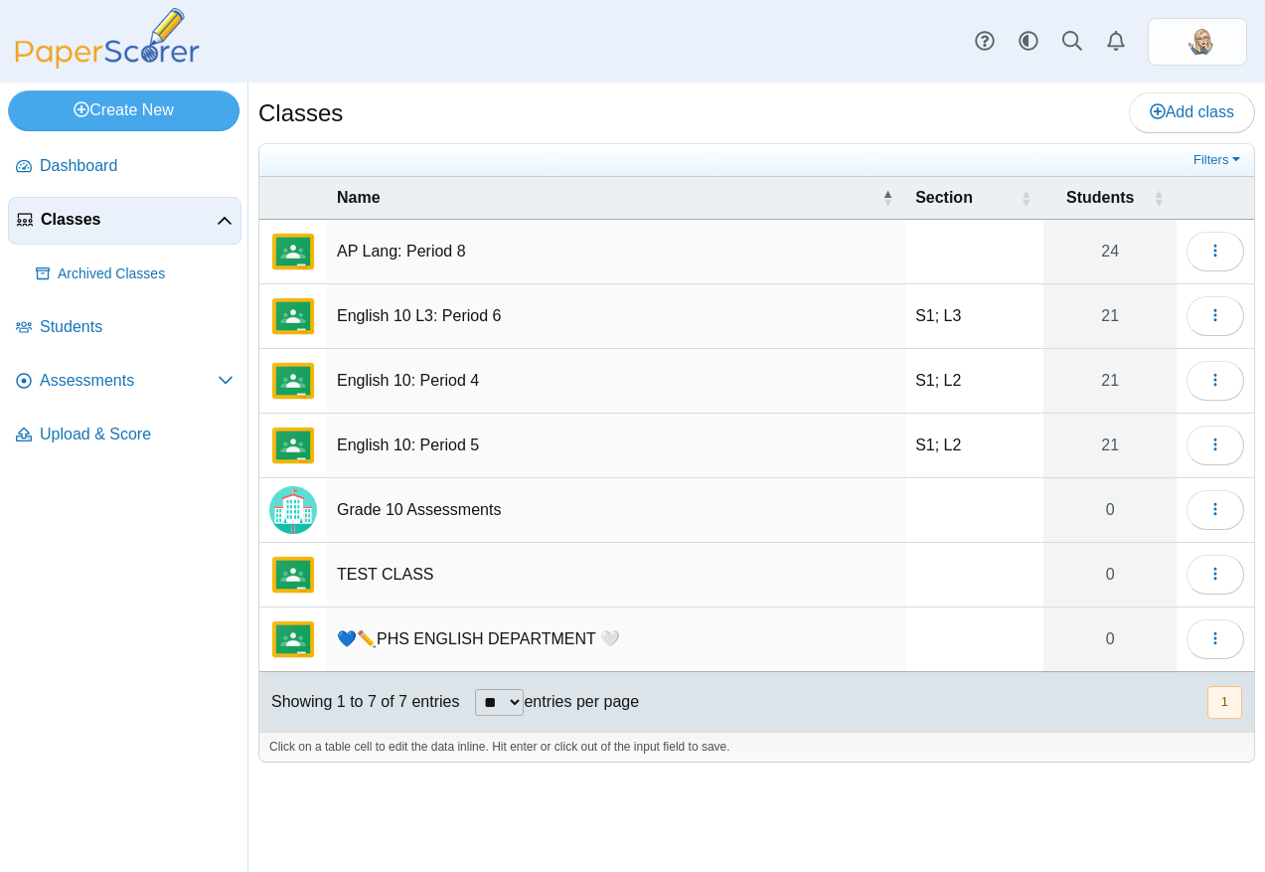
click at [682, 152] on ul at bounding box center [728, 160] width 919 height 20
click at [438, 109] on div "Classes Add class" at bounding box center [756, 114] width 997 height 45
drag, startPoint x: 1258, startPoint y: 263, endPoint x: 1246, endPoint y: 257, distance: 13.3
click at [1257, 262] on div "Classes Add class Filters 24" at bounding box center [756, 476] width 1017 height 789
click at [1226, 246] on button "button" at bounding box center [1216, 252] width 58 height 40
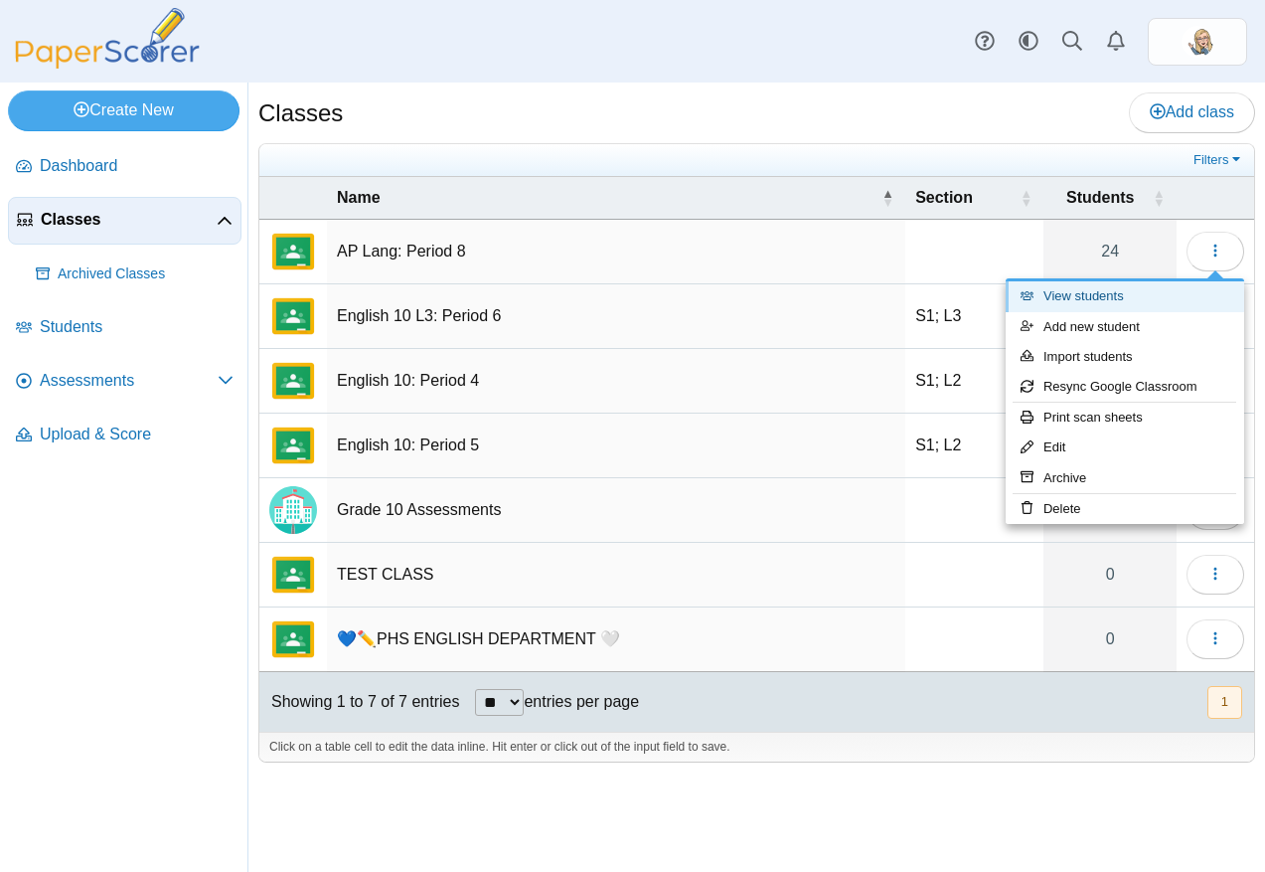
click at [1125, 295] on link "View students" at bounding box center [1125, 296] width 239 height 30
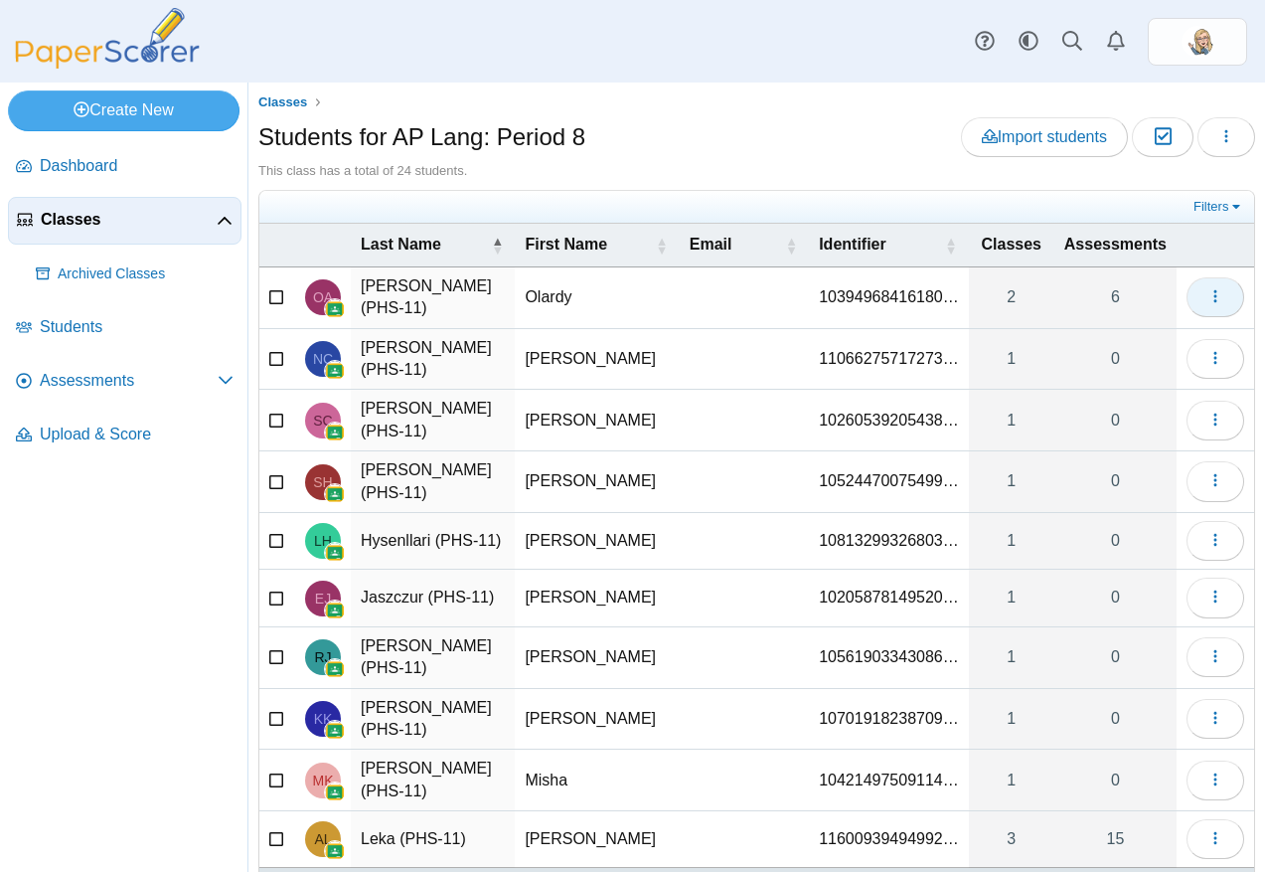
click at [1187, 288] on button "button" at bounding box center [1216, 297] width 58 height 40
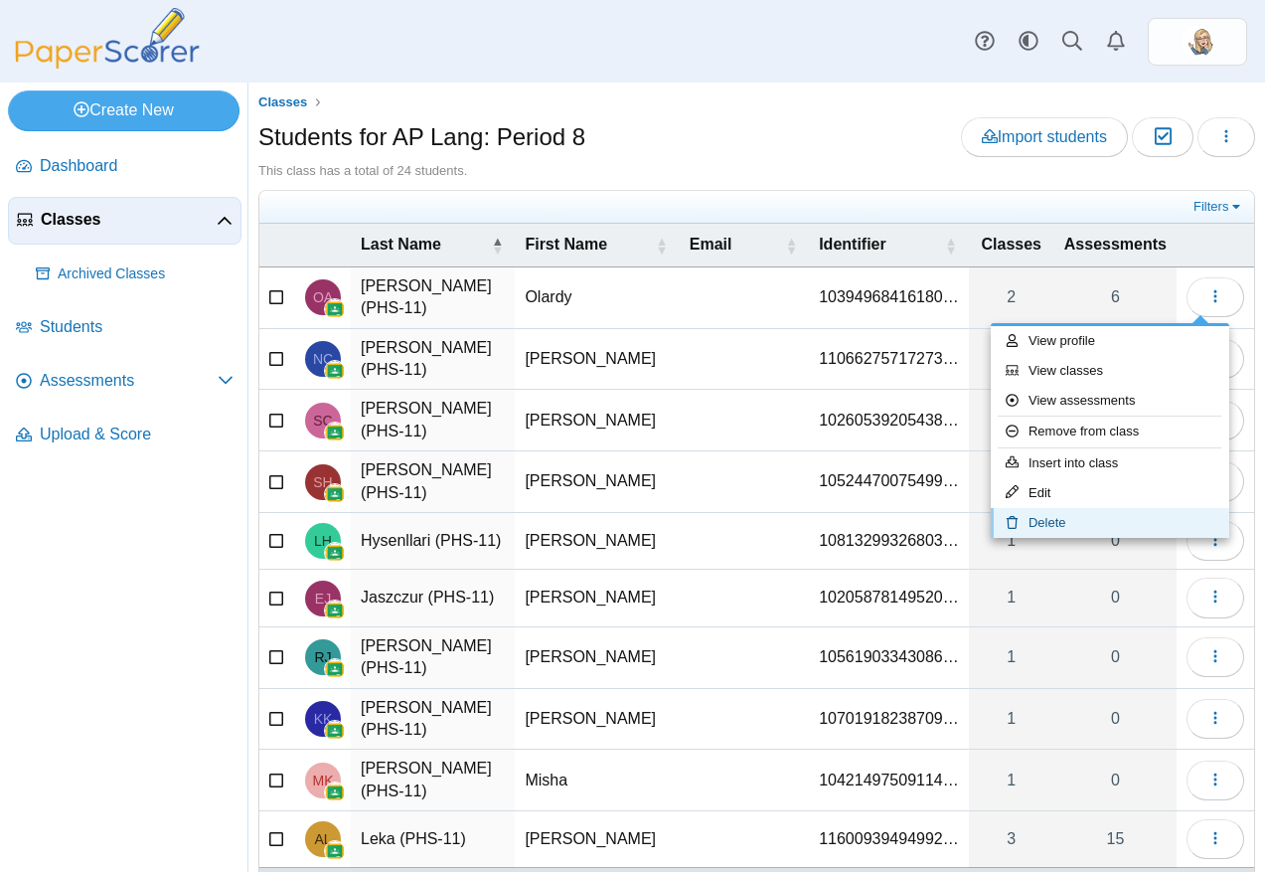
click at [1167, 522] on link "Delete" at bounding box center [1110, 523] width 239 height 30
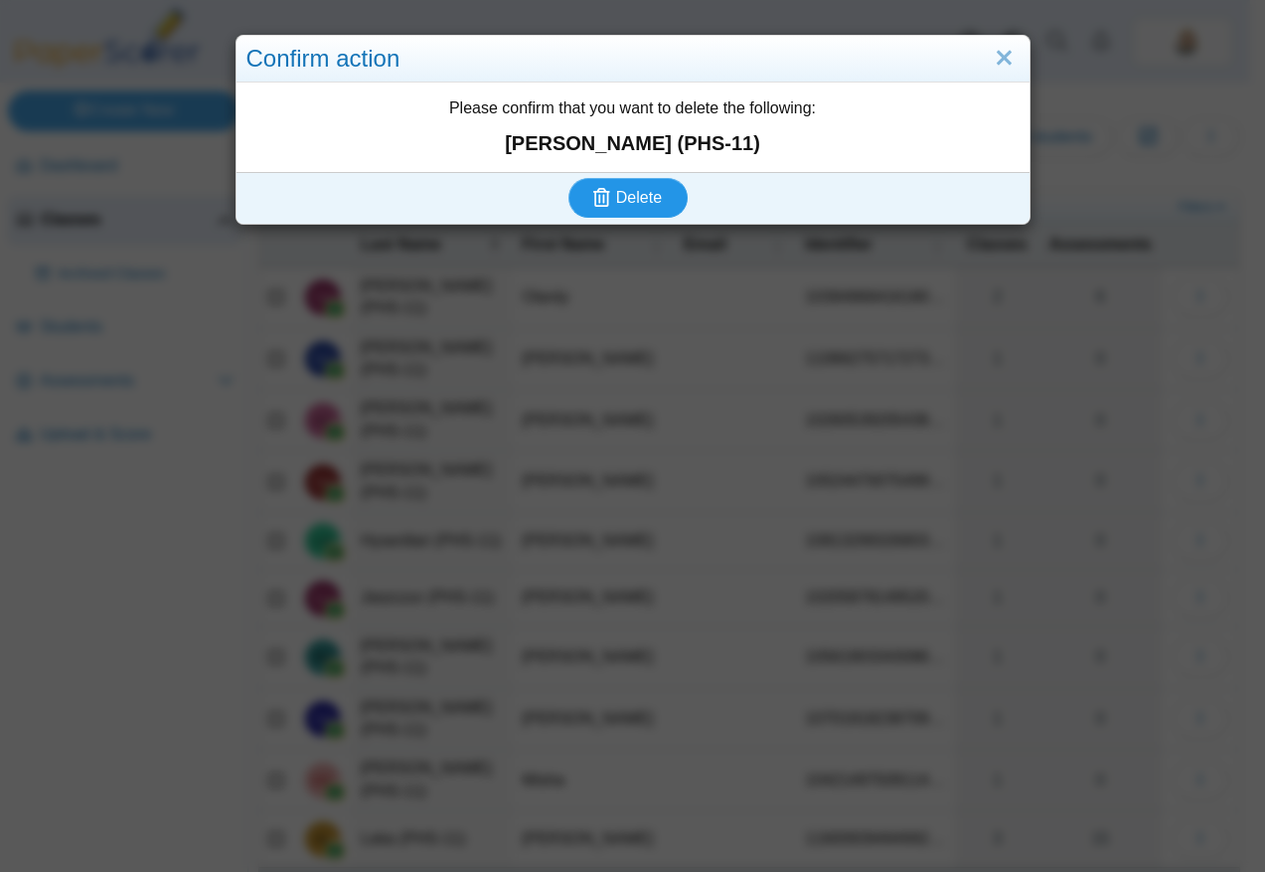
click at [617, 198] on span "Delete" at bounding box center [639, 197] width 46 height 17
